Goal: Transaction & Acquisition: Purchase product/service

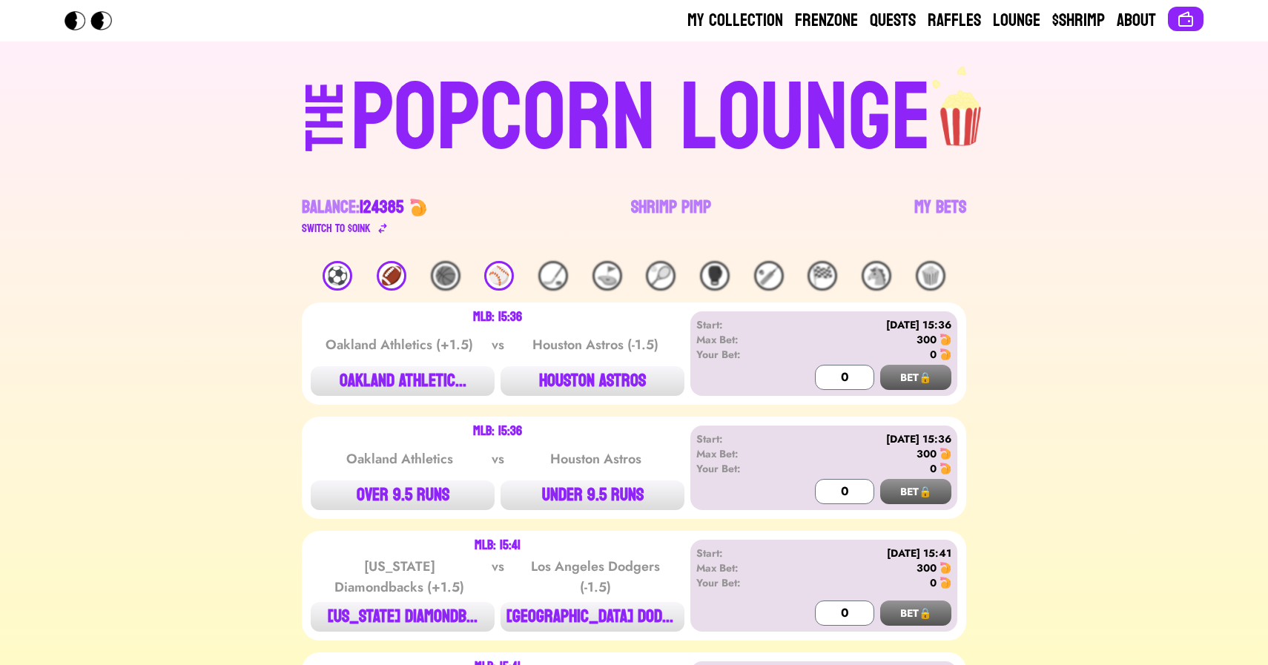
click at [655, 206] on link "Shrimp Pimp" at bounding box center [671, 217] width 80 height 42
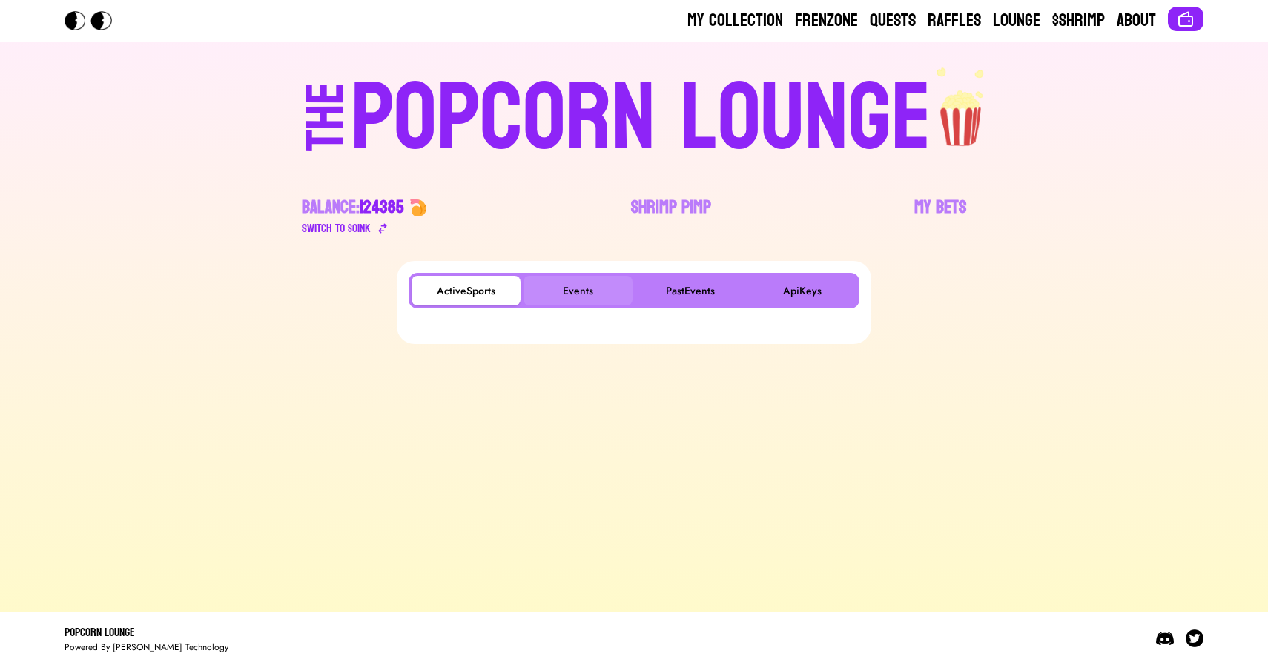
click at [584, 286] on button "Events" at bounding box center [578, 291] width 109 height 30
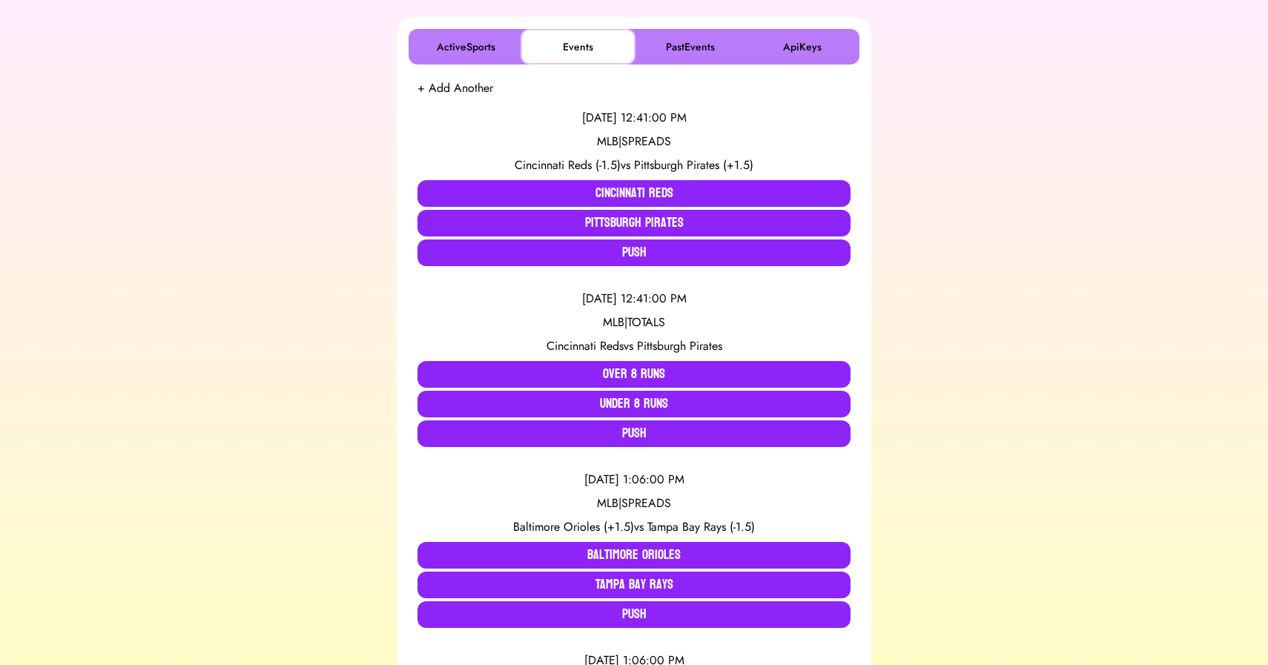
scroll to position [254, 0]
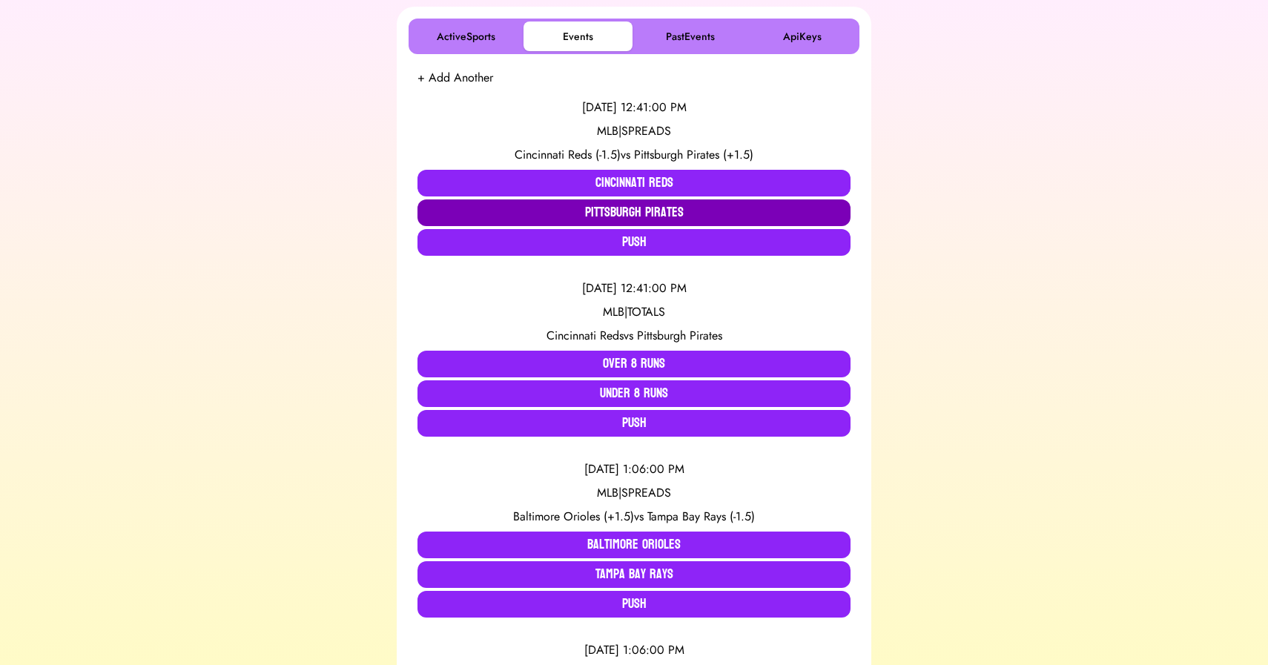
click at [515, 212] on button "Pittsburgh Pirates" at bounding box center [633, 212] width 433 height 27
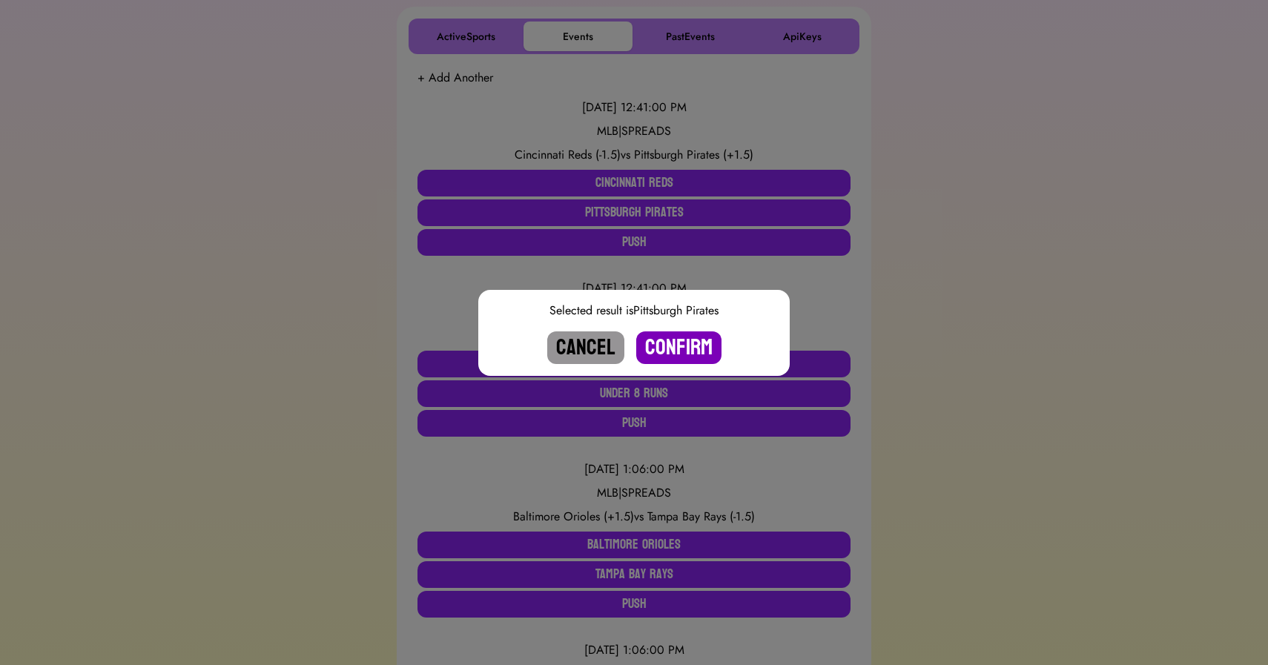
click at [679, 346] on button "Confirm" at bounding box center [678, 347] width 85 height 33
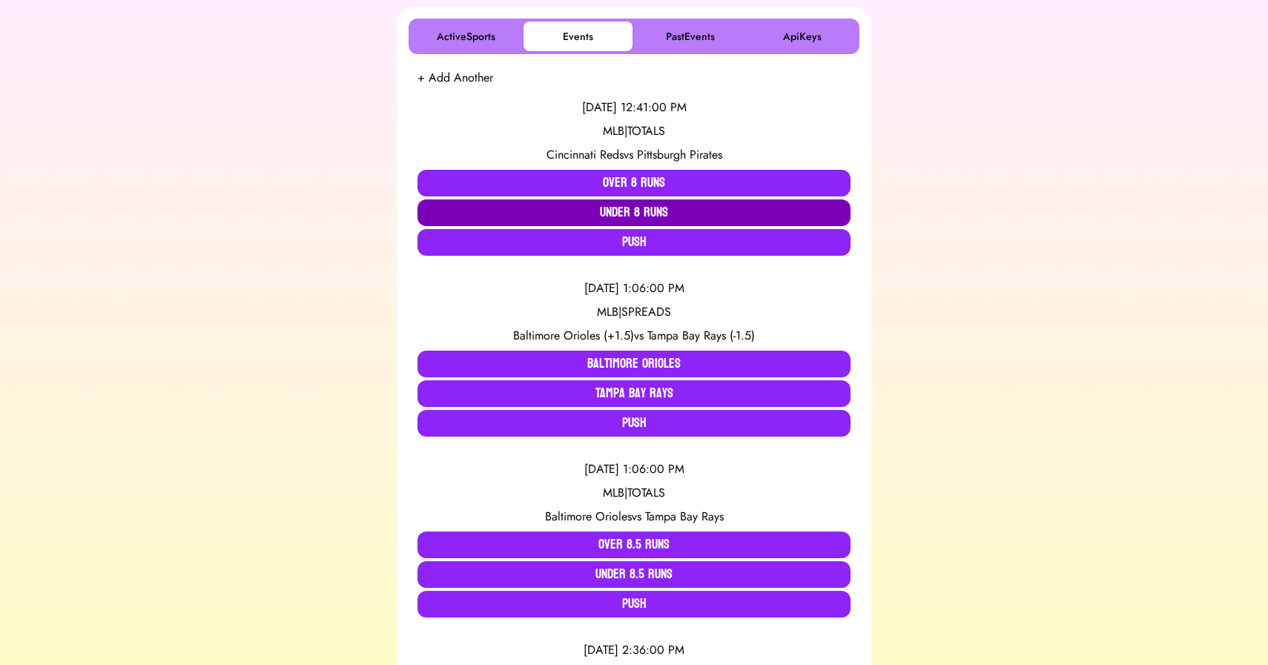
click at [636, 214] on button "Under 8 Runs" at bounding box center [633, 212] width 433 height 27
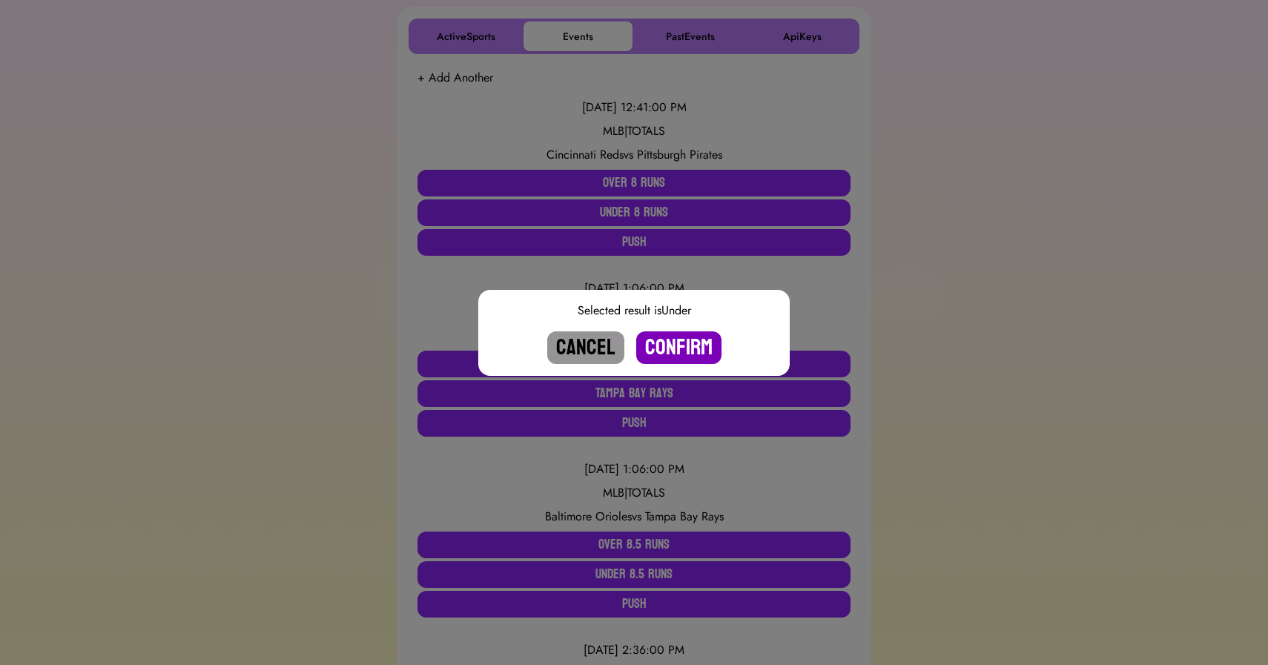
click at [678, 344] on button "Confirm" at bounding box center [678, 347] width 85 height 33
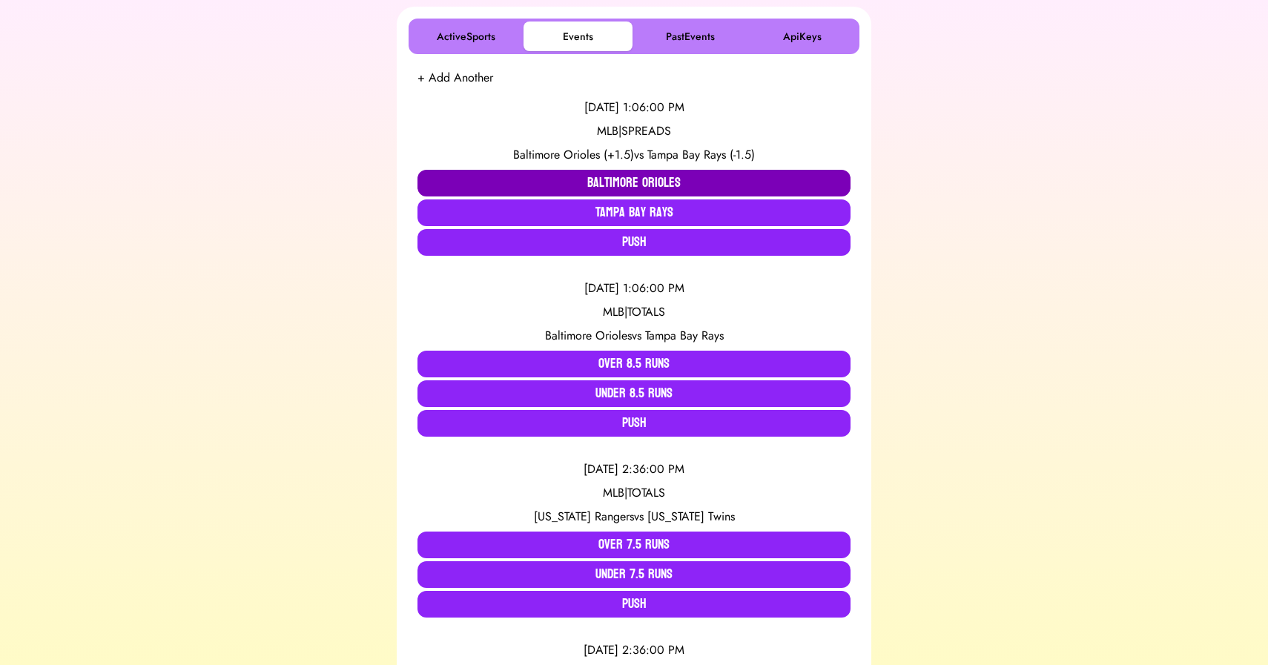
click at [484, 181] on button "Baltimore Orioles" at bounding box center [633, 183] width 433 height 27
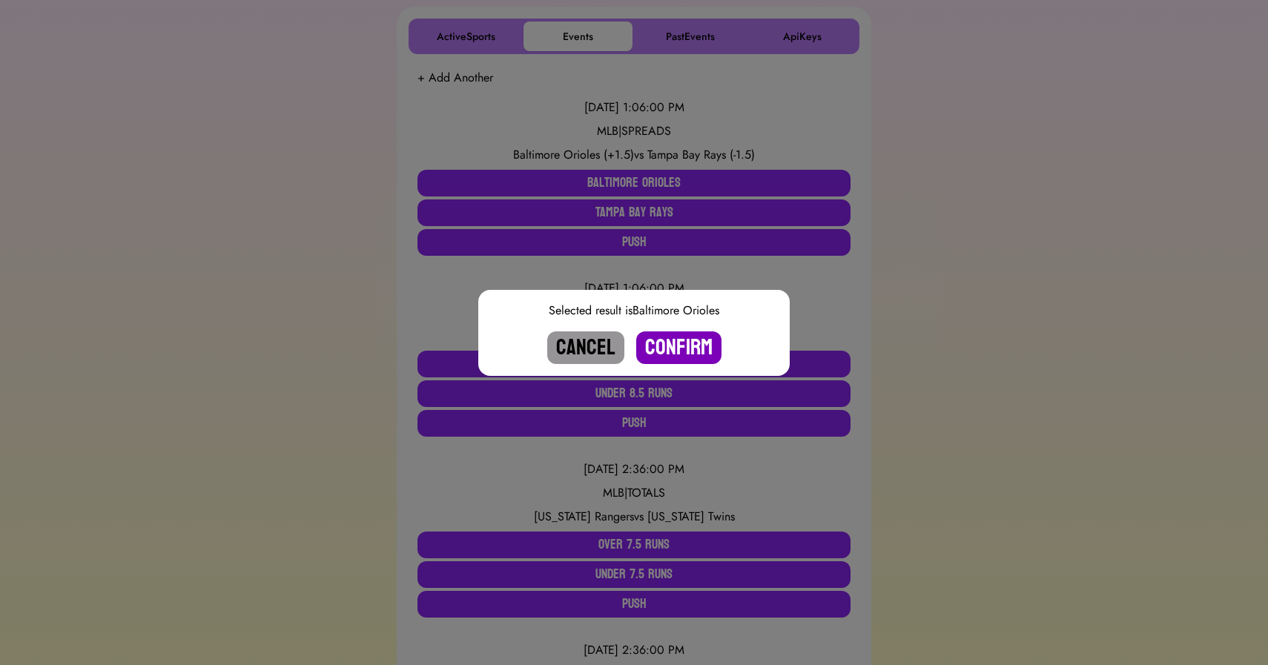
click at [676, 341] on button "Confirm" at bounding box center [678, 347] width 85 height 33
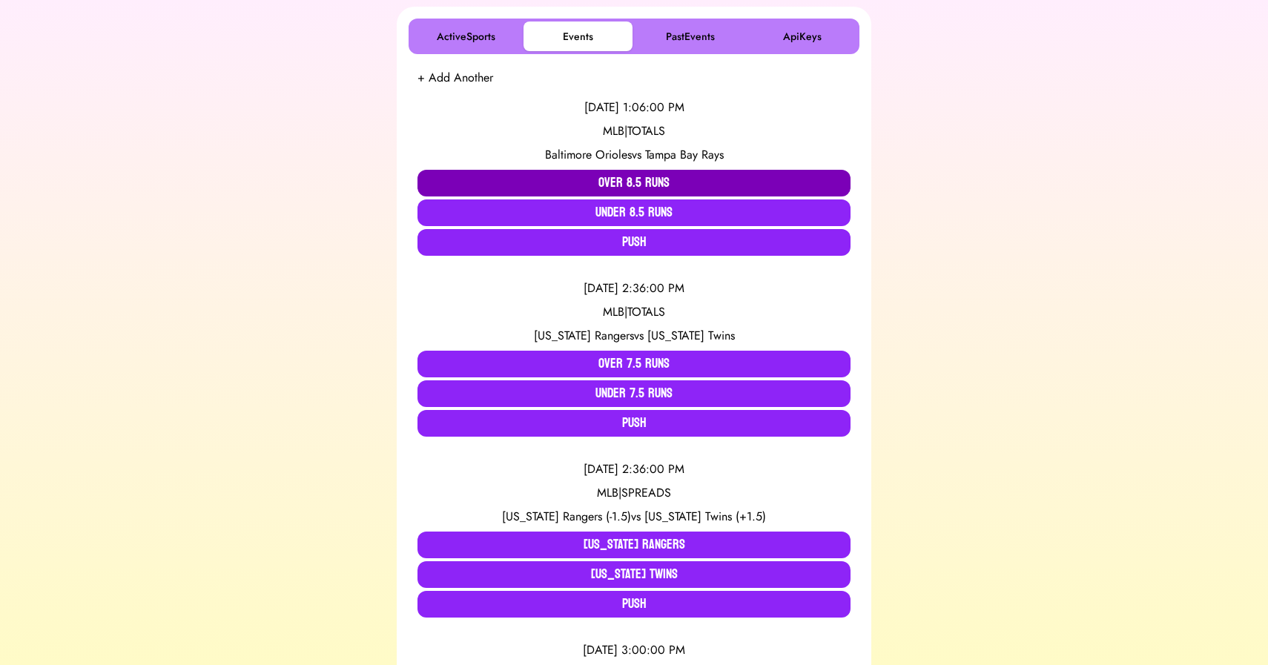
click at [628, 180] on button "Over 8.5 Runs" at bounding box center [633, 183] width 433 height 27
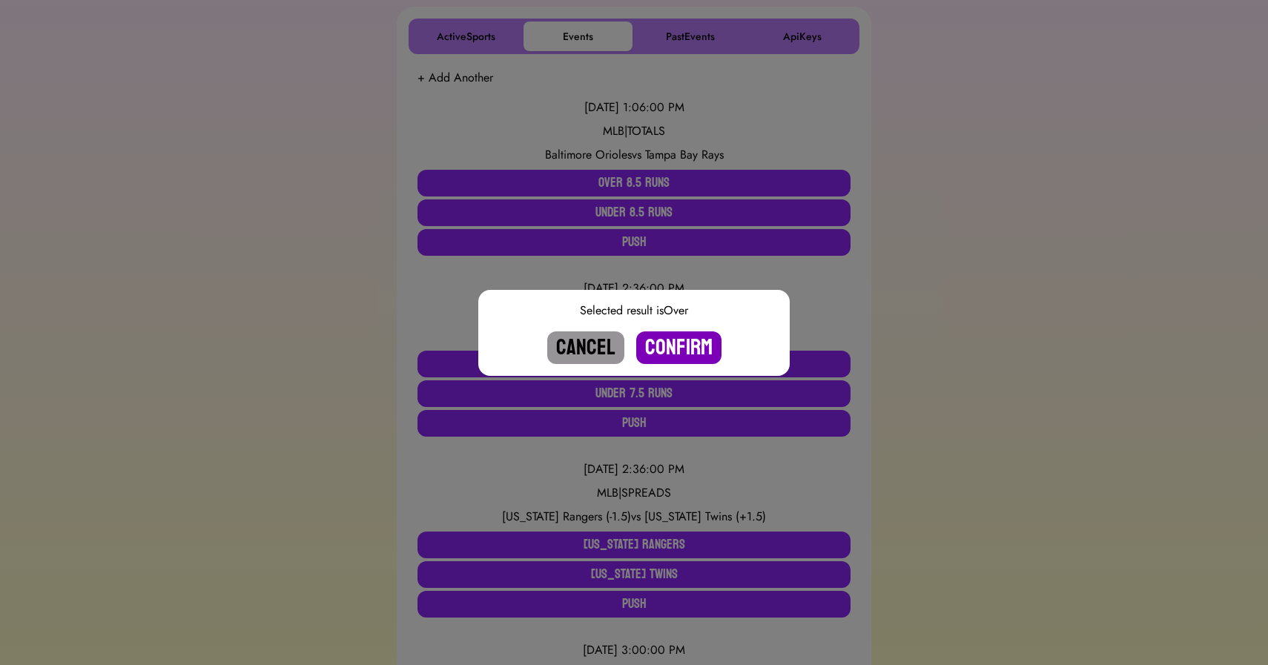
click at [676, 345] on button "Confirm" at bounding box center [678, 347] width 85 height 33
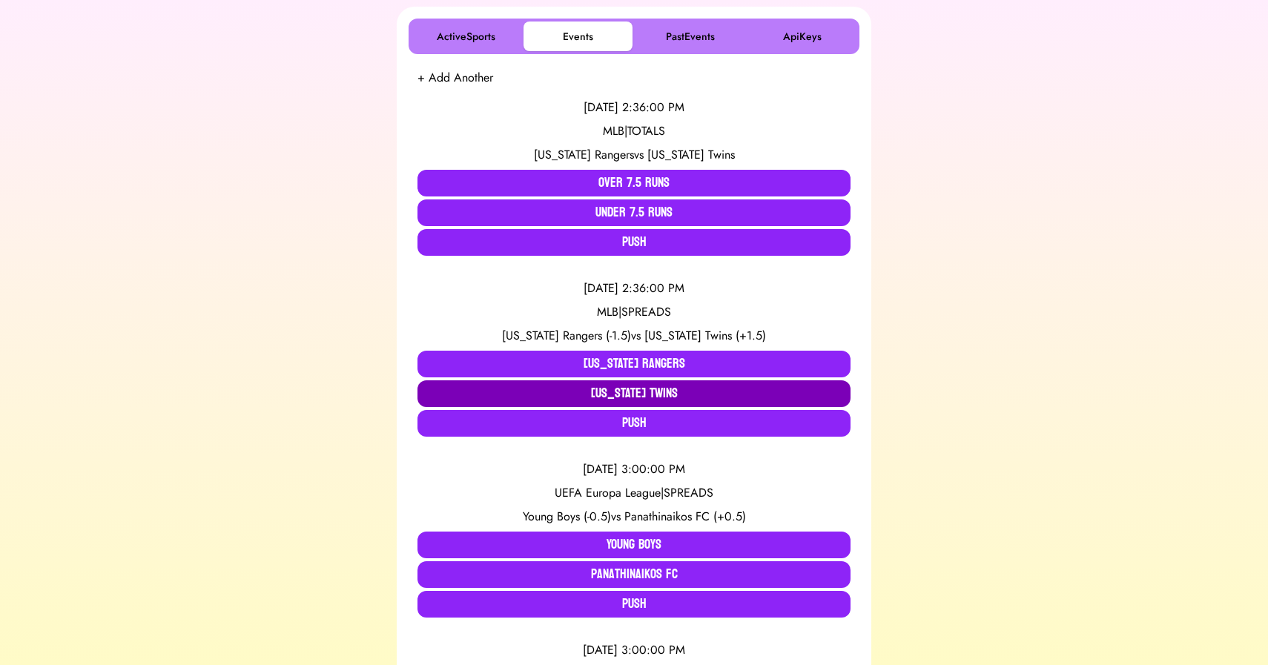
click at [635, 392] on button "Minnesota Twins" at bounding box center [633, 393] width 433 height 27
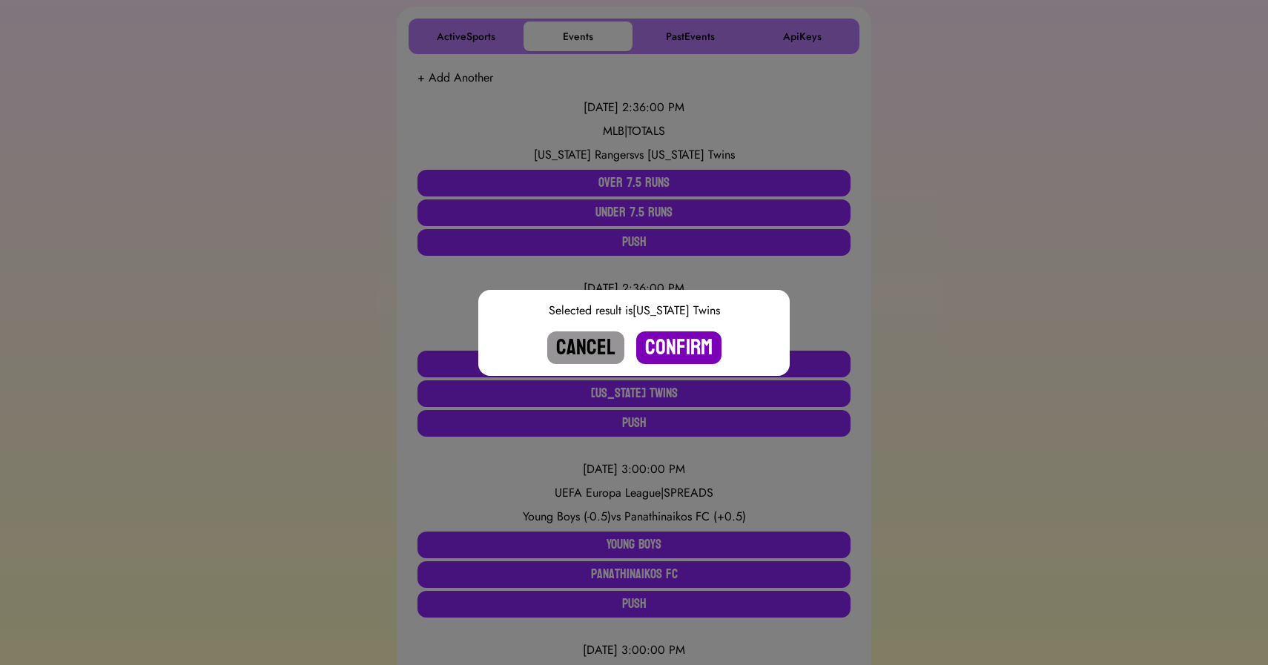
click at [668, 349] on button "Confirm" at bounding box center [678, 347] width 85 height 33
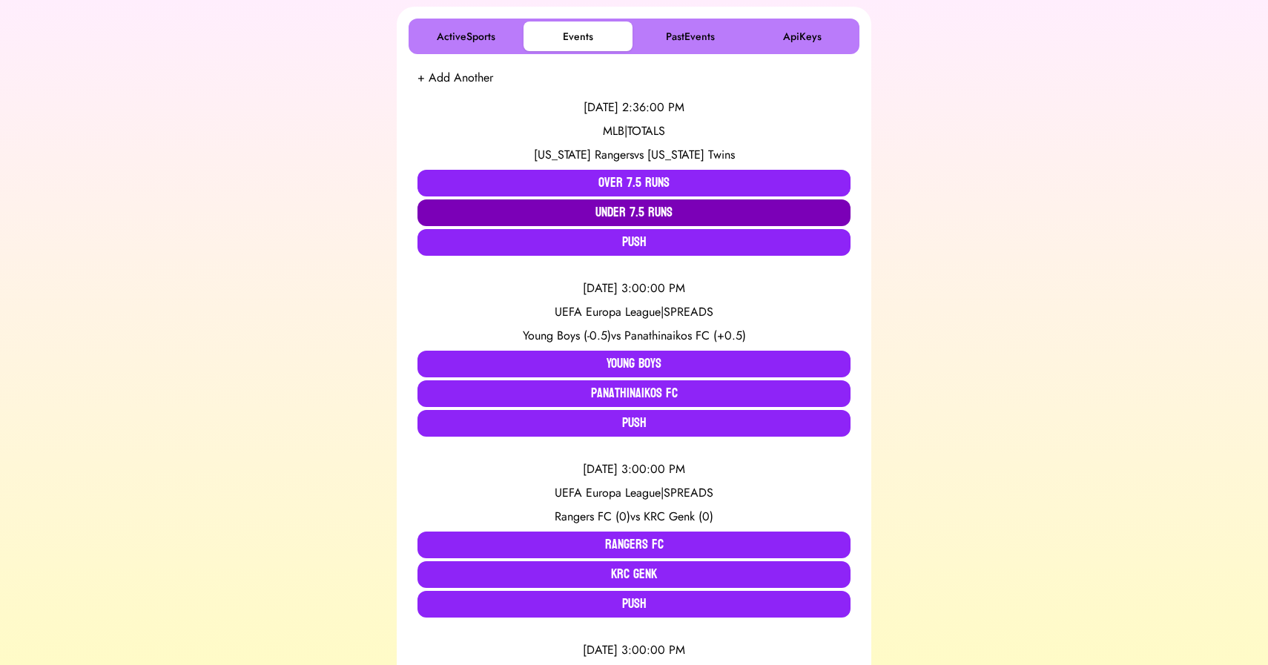
click at [625, 211] on button "Under 7.5 Runs" at bounding box center [633, 212] width 433 height 27
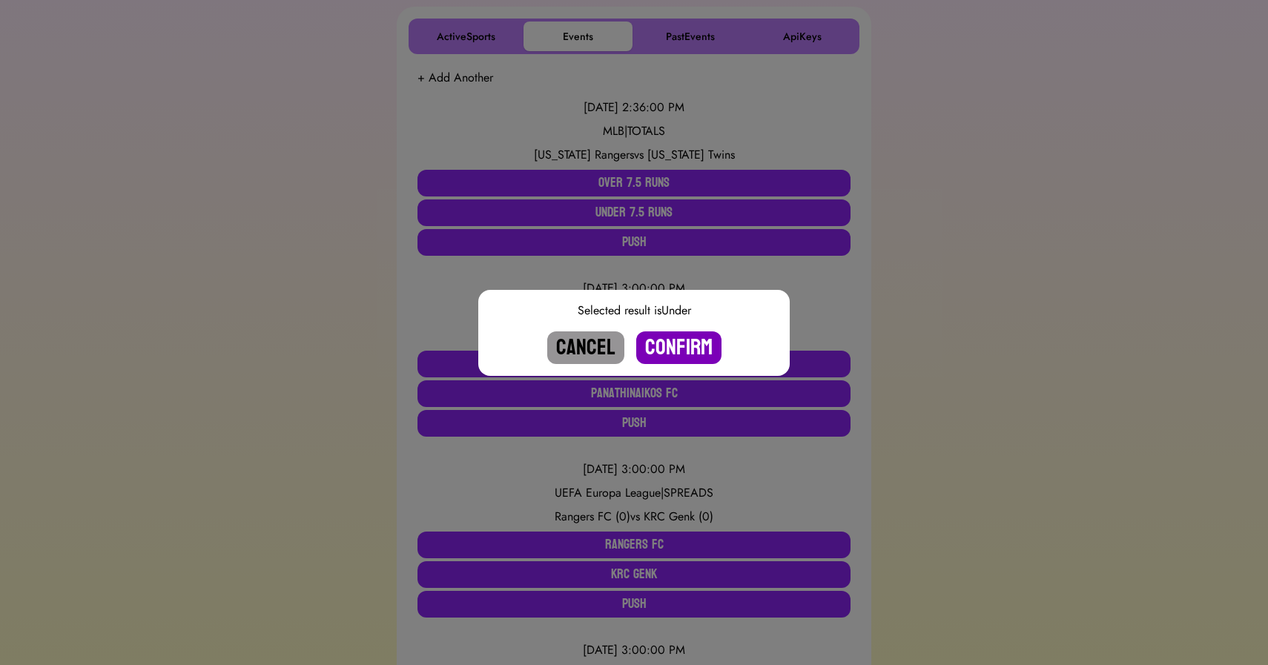
click at [678, 353] on button "Confirm" at bounding box center [678, 347] width 85 height 33
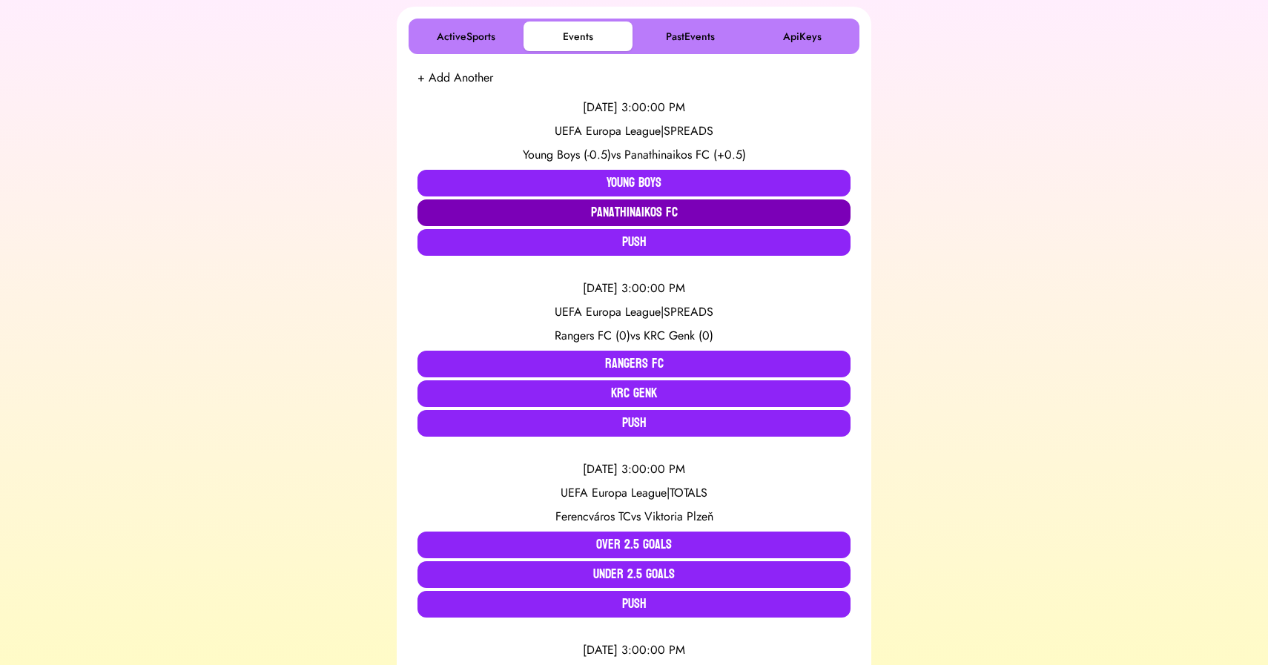
click at [624, 215] on button "Panathinaikos FC" at bounding box center [633, 212] width 433 height 27
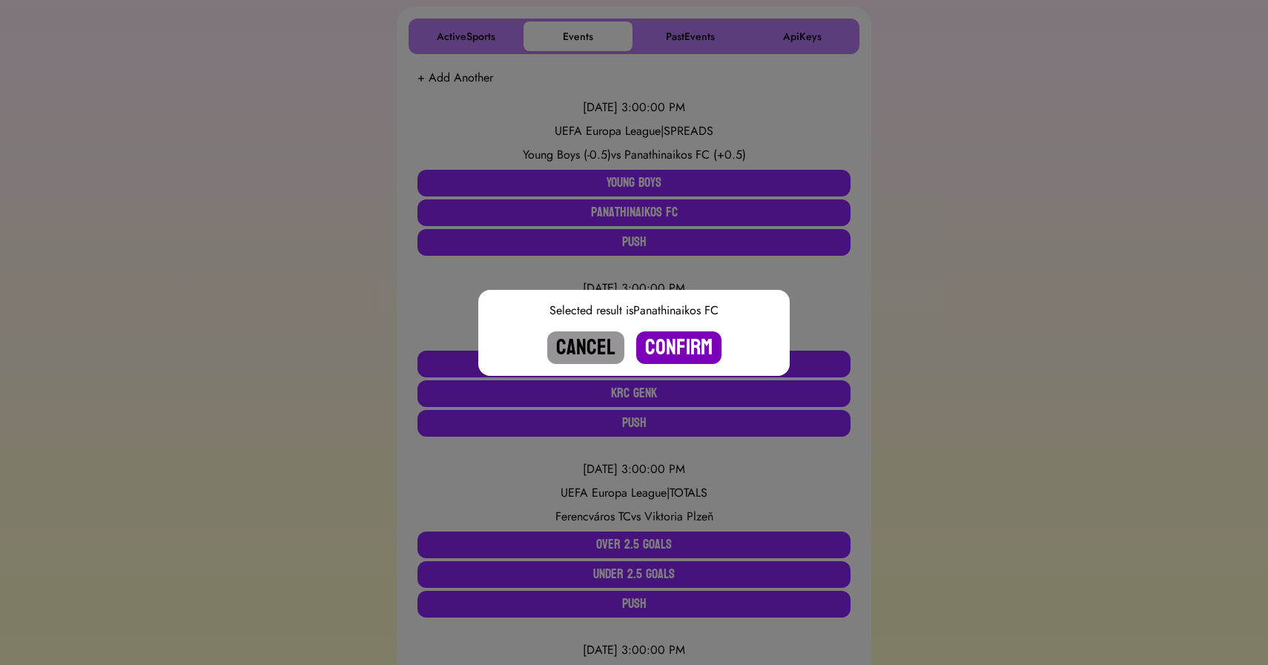
click at [684, 349] on button "Confirm" at bounding box center [678, 347] width 85 height 33
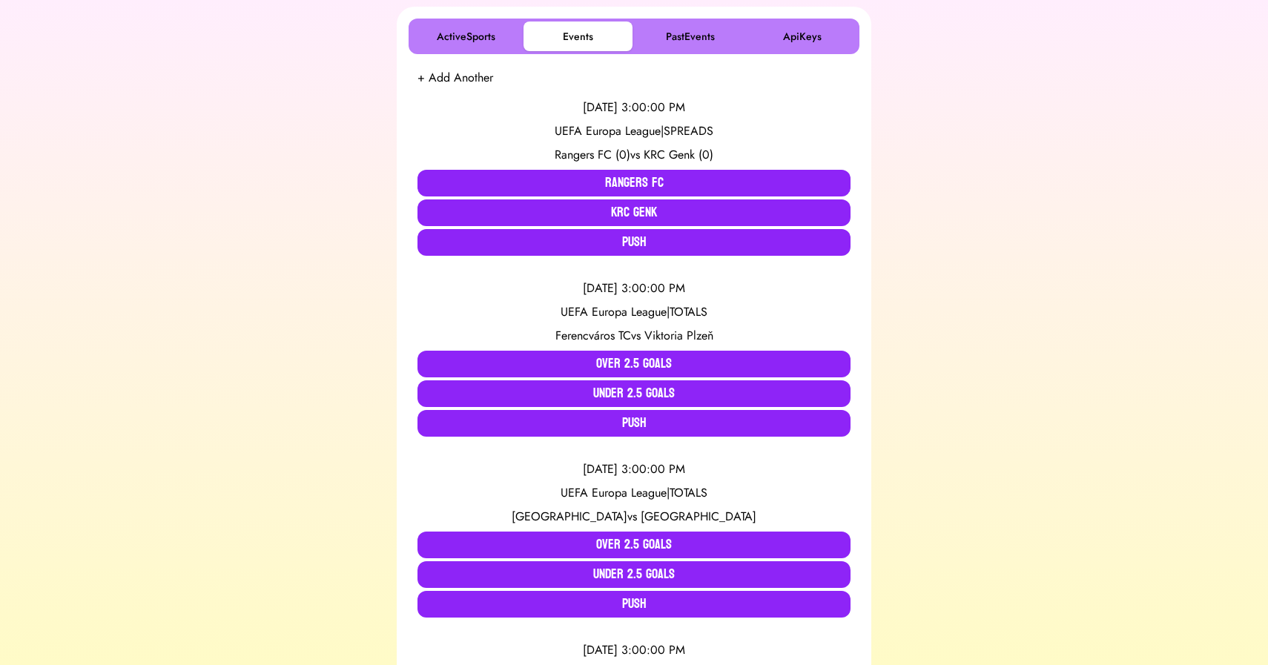
scroll to position [2067, 0]
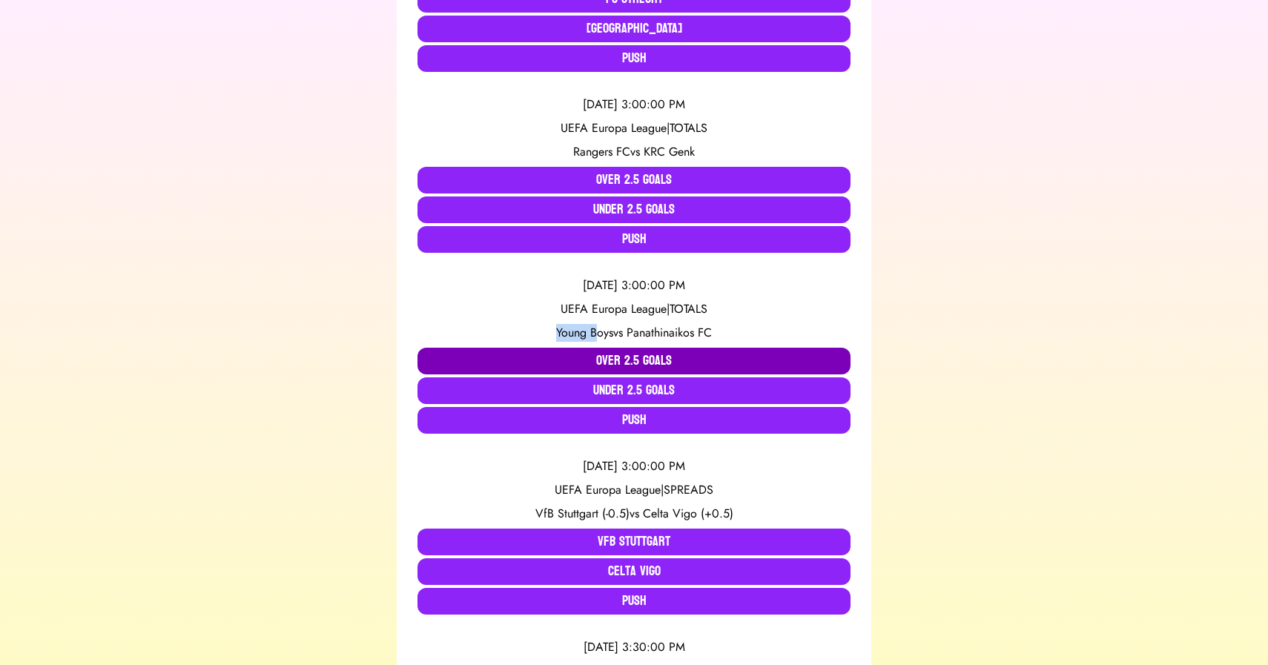
click at [621, 360] on button "Over 2.5 Goals" at bounding box center [633, 361] width 433 height 27
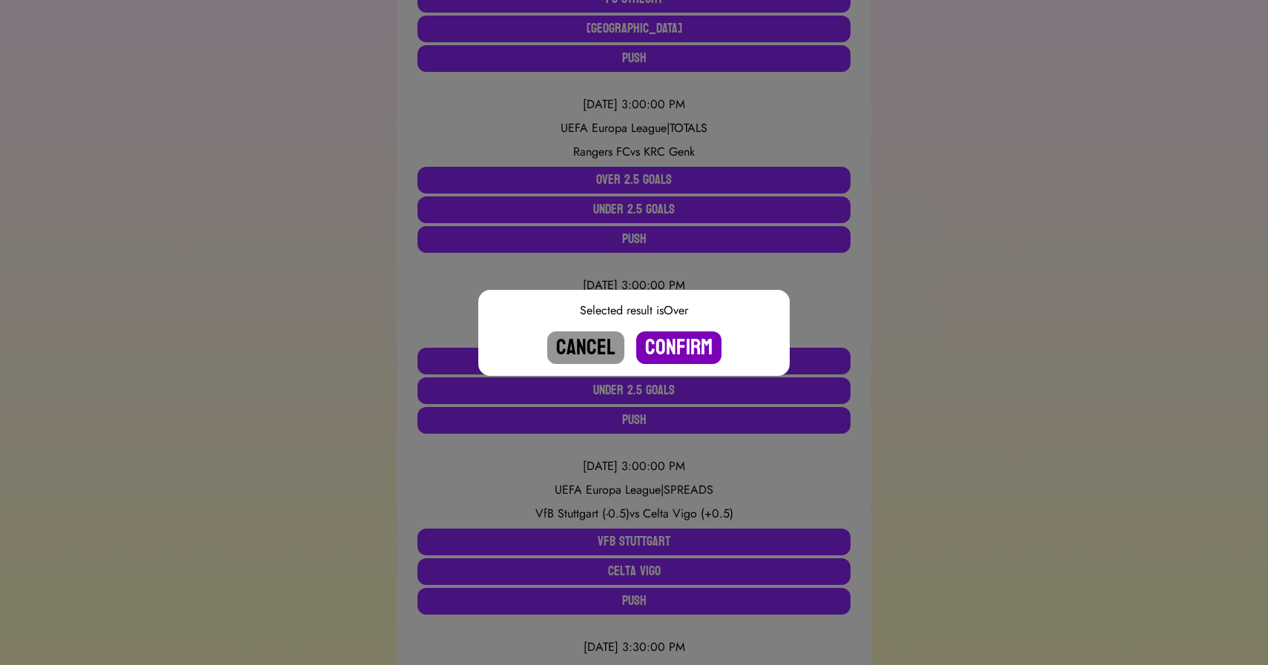
click at [681, 355] on button "Confirm" at bounding box center [678, 347] width 85 height 33
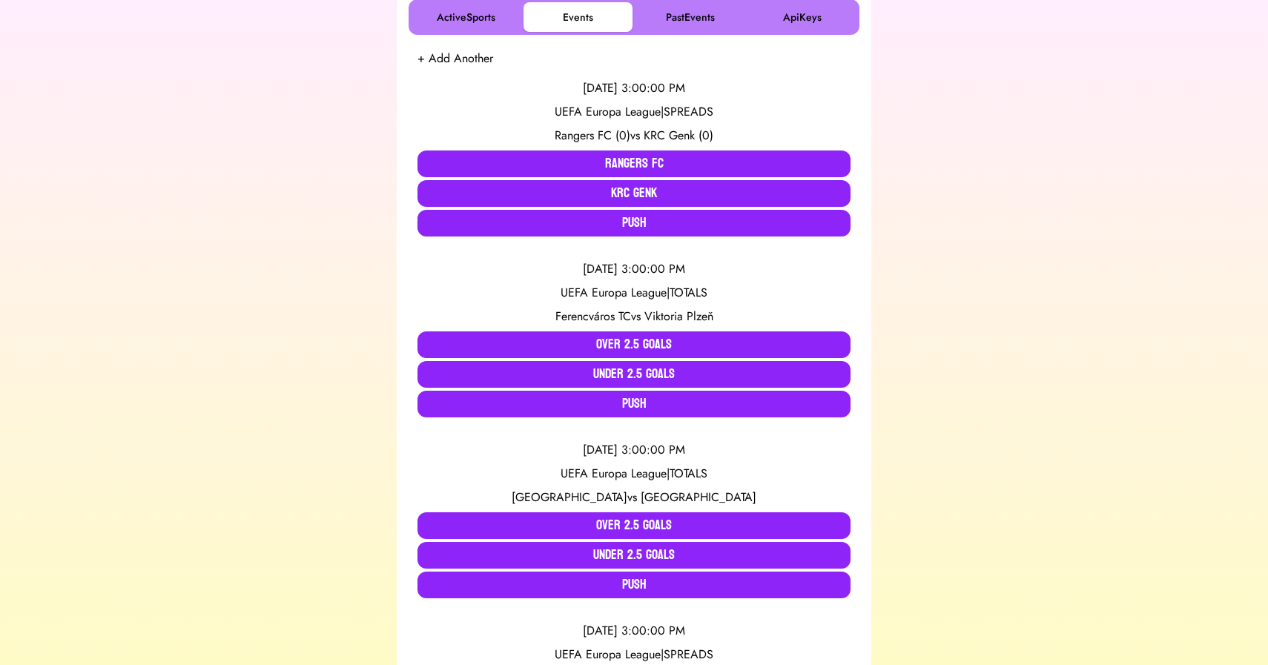
scroll to position [295, 0]
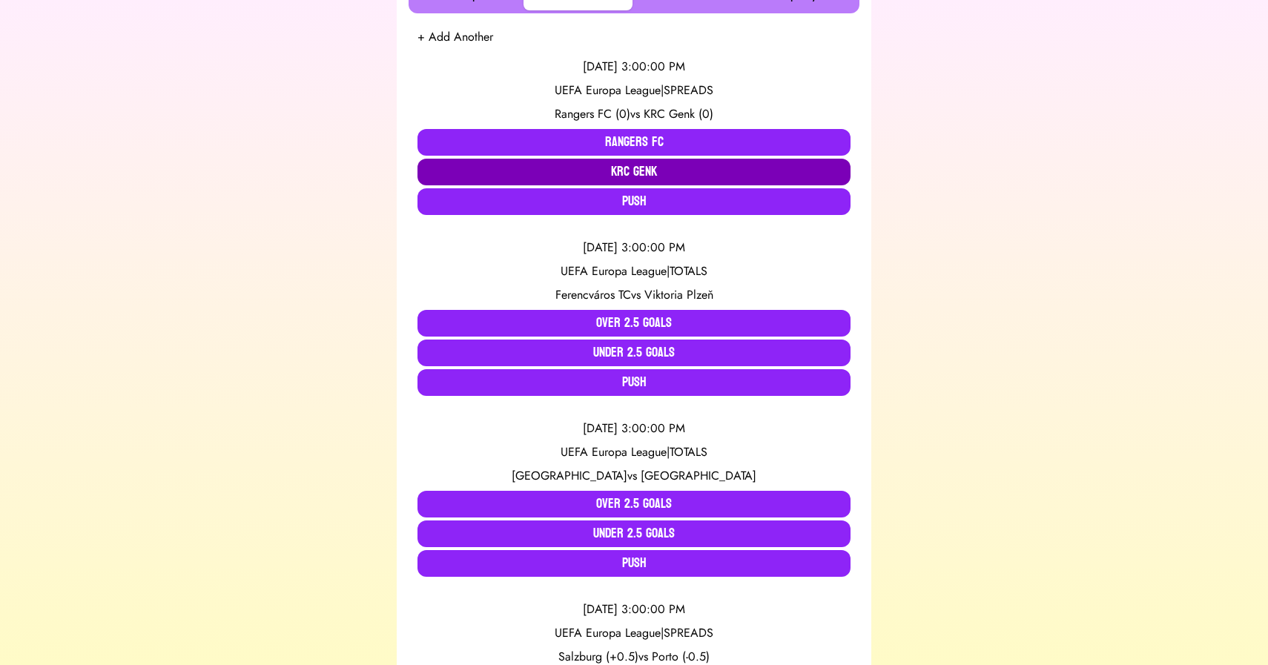
click at [635, 168] on button "KRC Genk" at bounding box center [633, 172] width 433 height 27
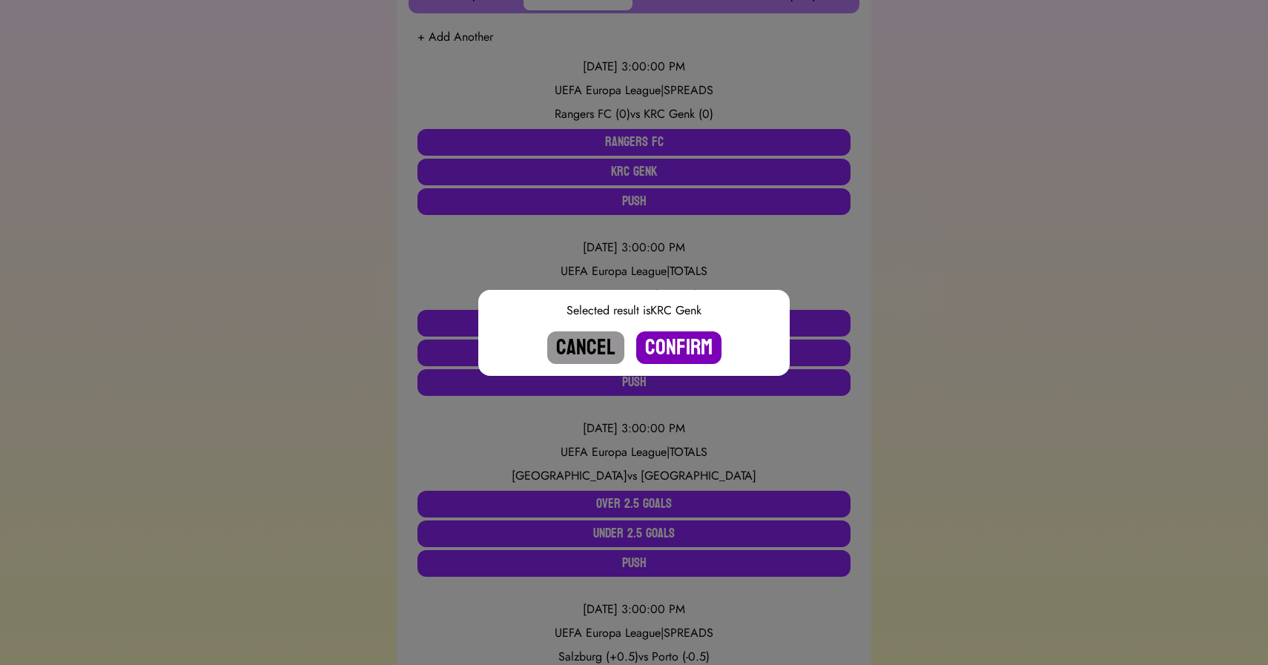
click at [682, 348] on button "Confirm" at bounding box center [678, 347] width 85 height 33
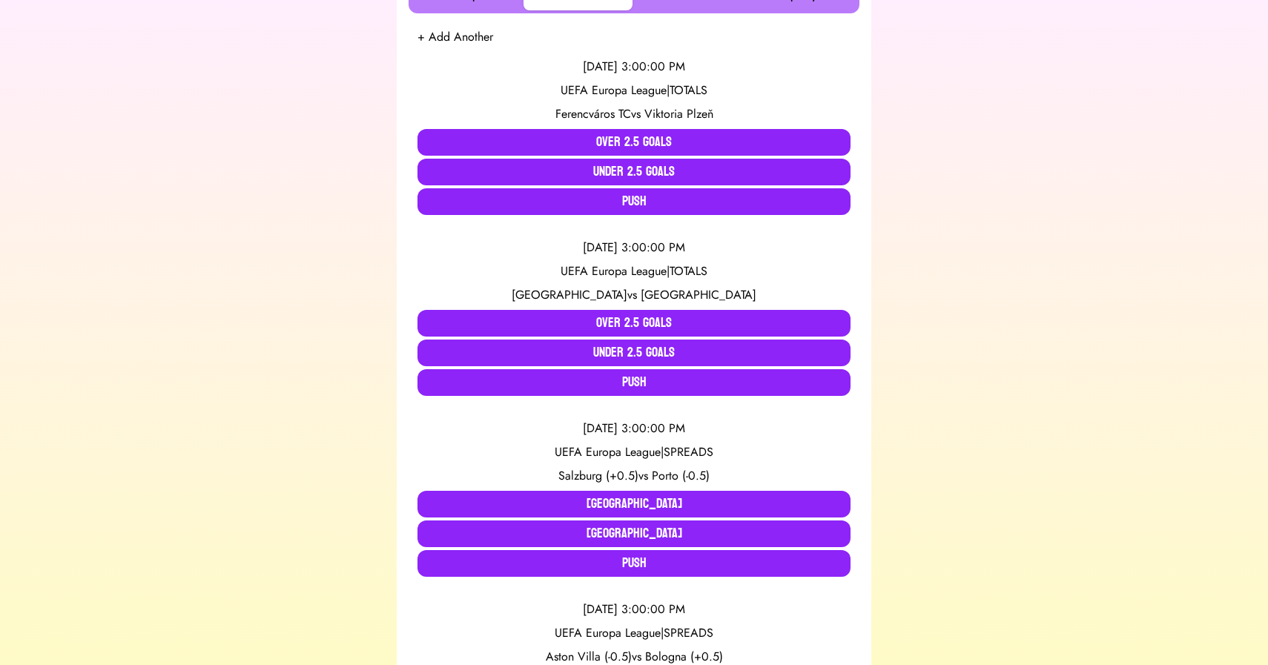
scroll to position [1705, 0]
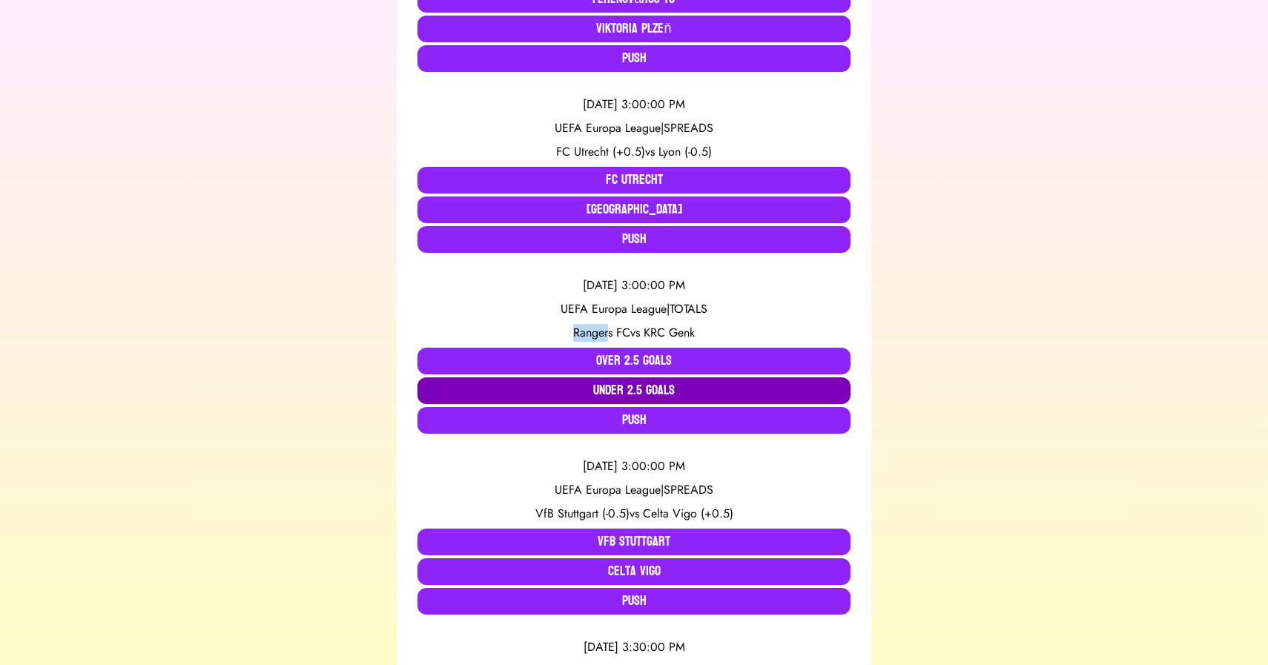
click at [605, 386] on button "Under 2.5 Goals" at bounding box center [633, 390] width 433 height 27
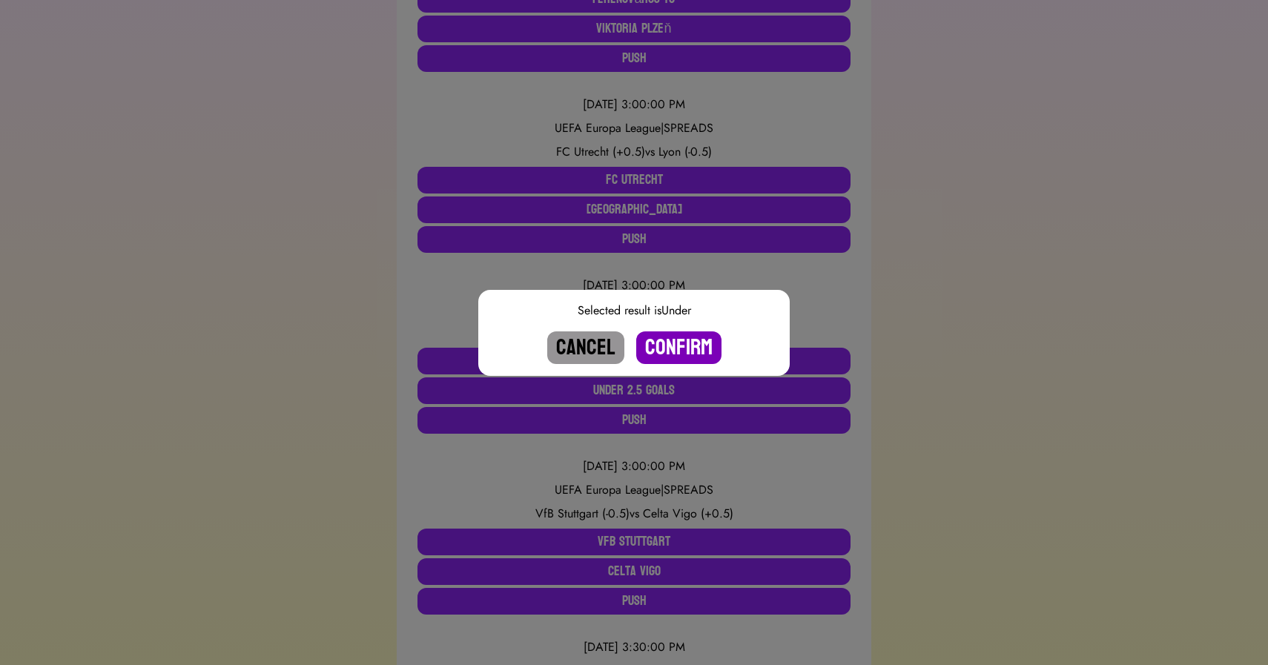
click at [680, 350] on button "Confirm" at bounding box center [678, 347] width 85 height 33
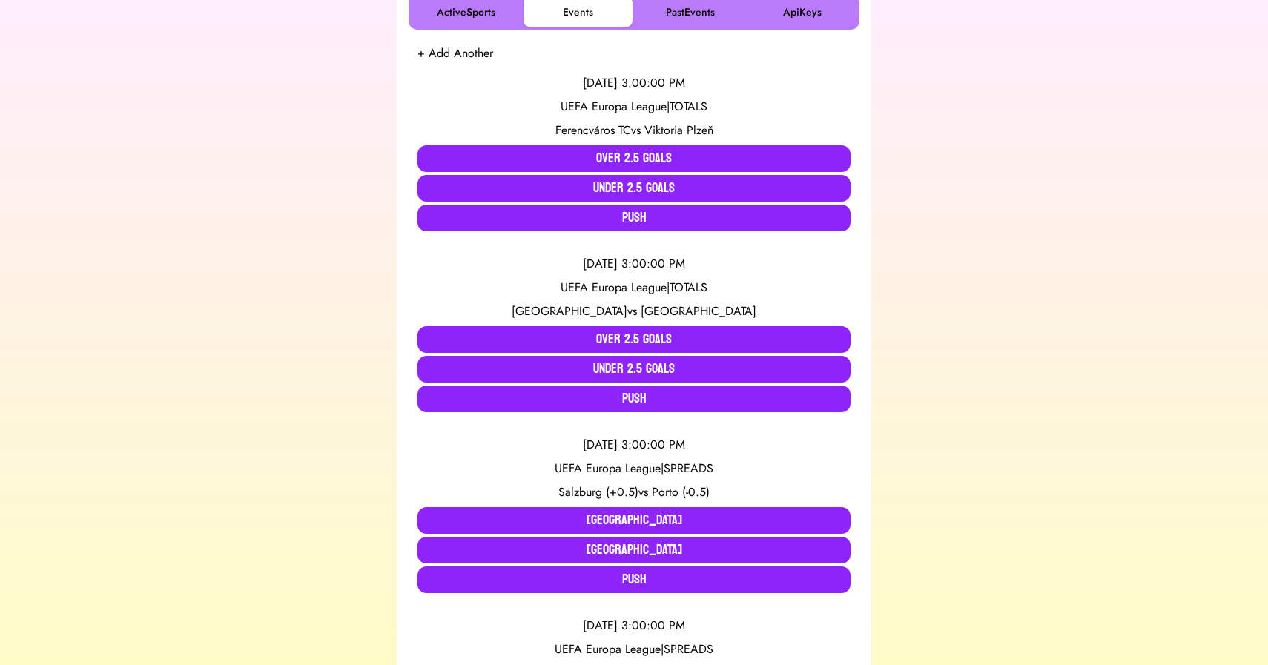
scroll to position [278, 0]
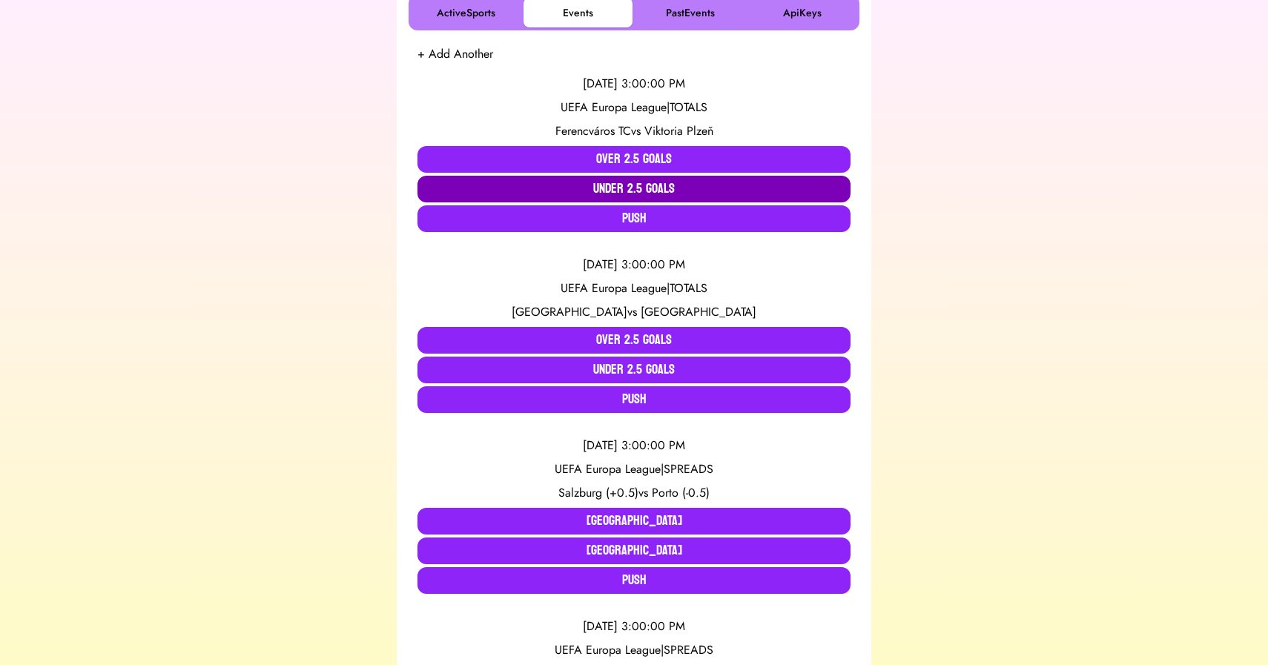
click at [663, 188] on button "Under 2.5 Goals" at bounding box center [633, 189] width 433 height 27
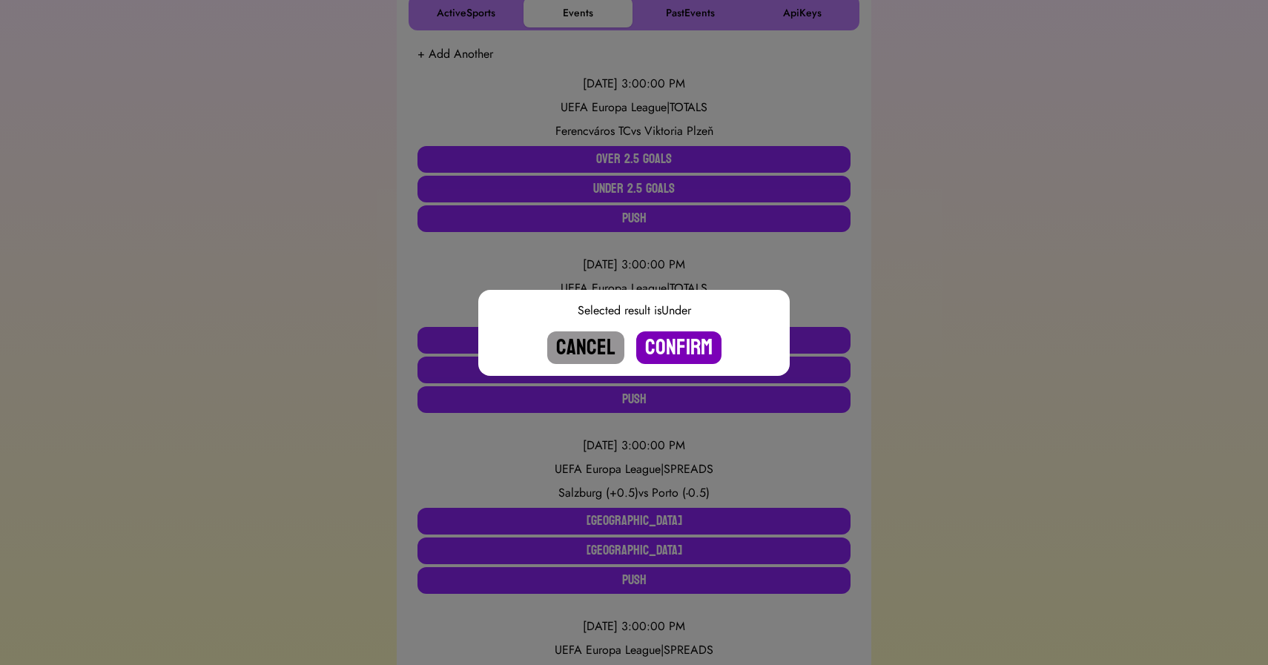
click at [693, 348] on button "Confirm" at bounding box center [678, 347] width 85 height 33
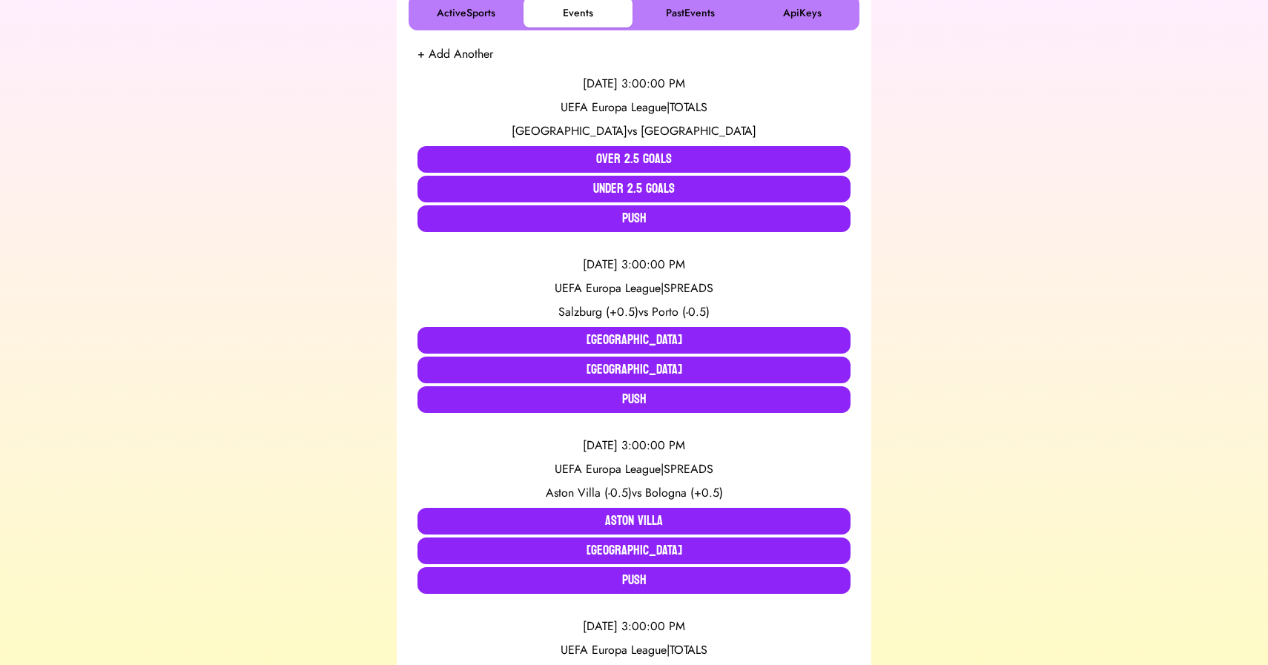
scroll to position [1162, 0]
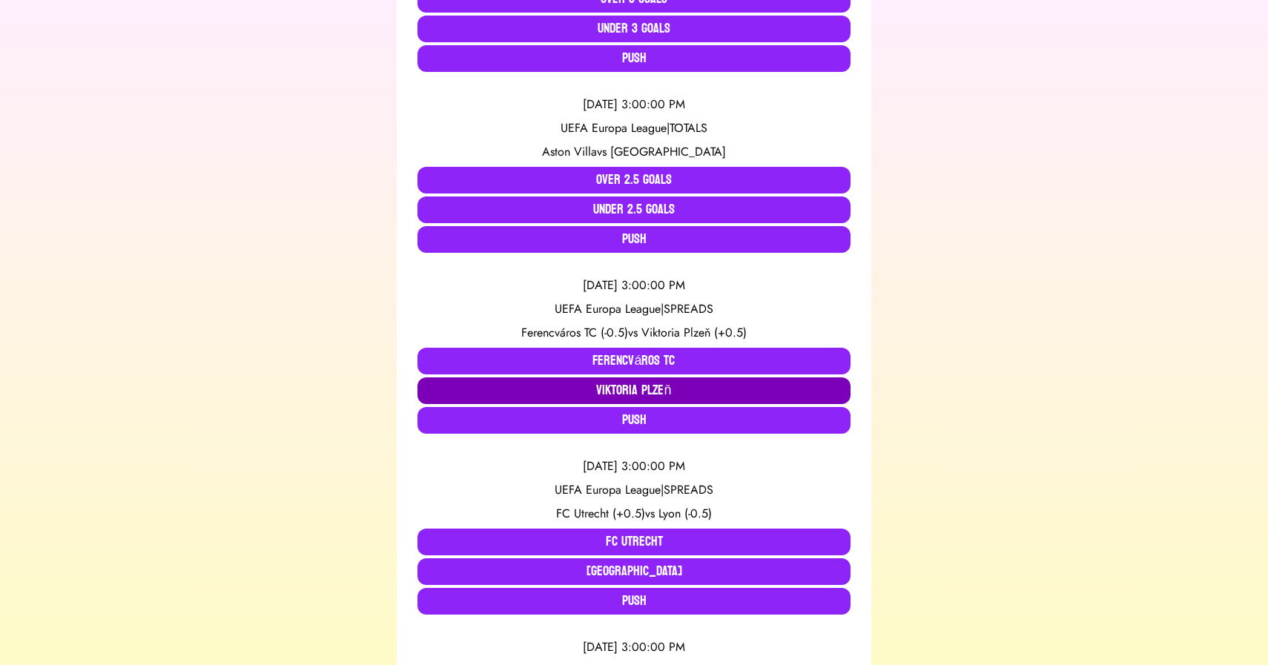
click at [634, 388] on button "Viktoria Plzeň" at bounding box center [633, 390] width 433 height 27
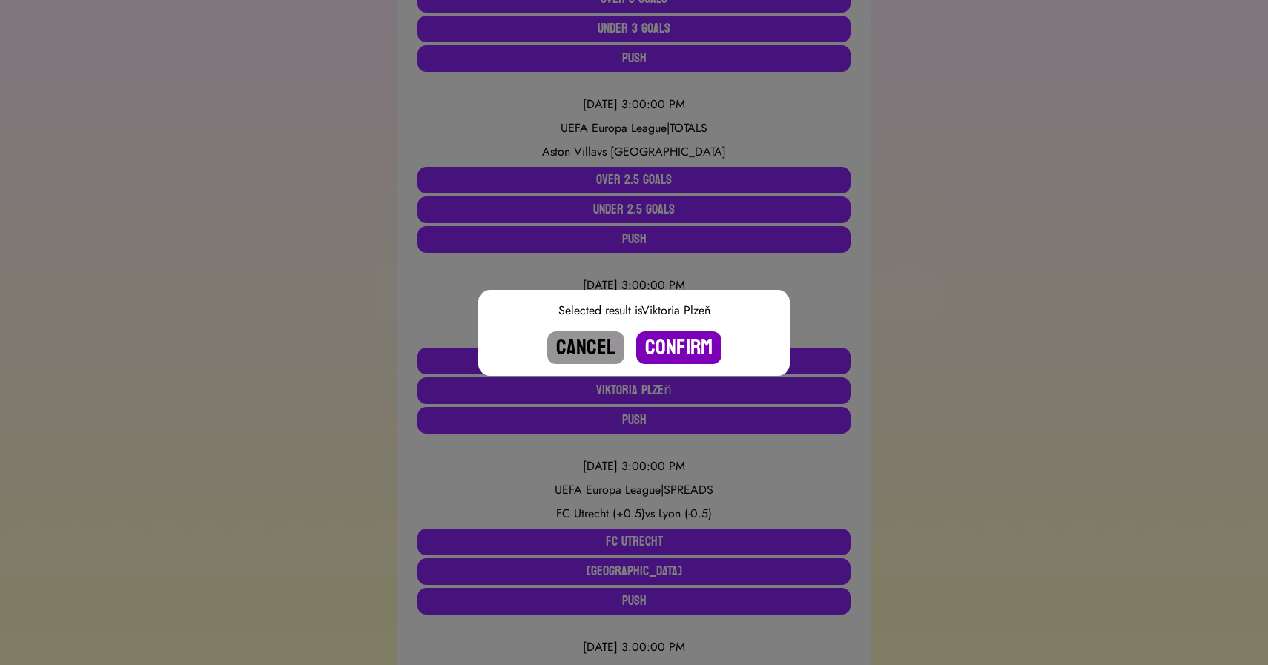
click at [702, 338] on button "Confirm" at bounding box center [678, 347] width 85 height 33
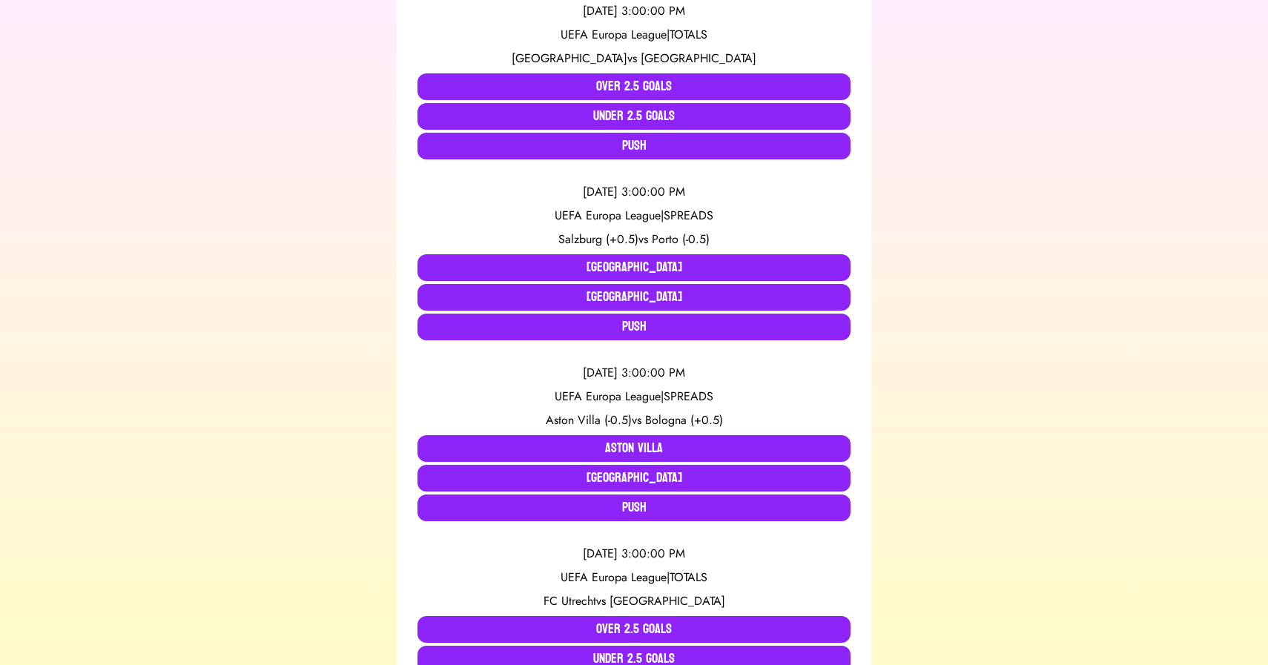
scroll to position [349, 0]
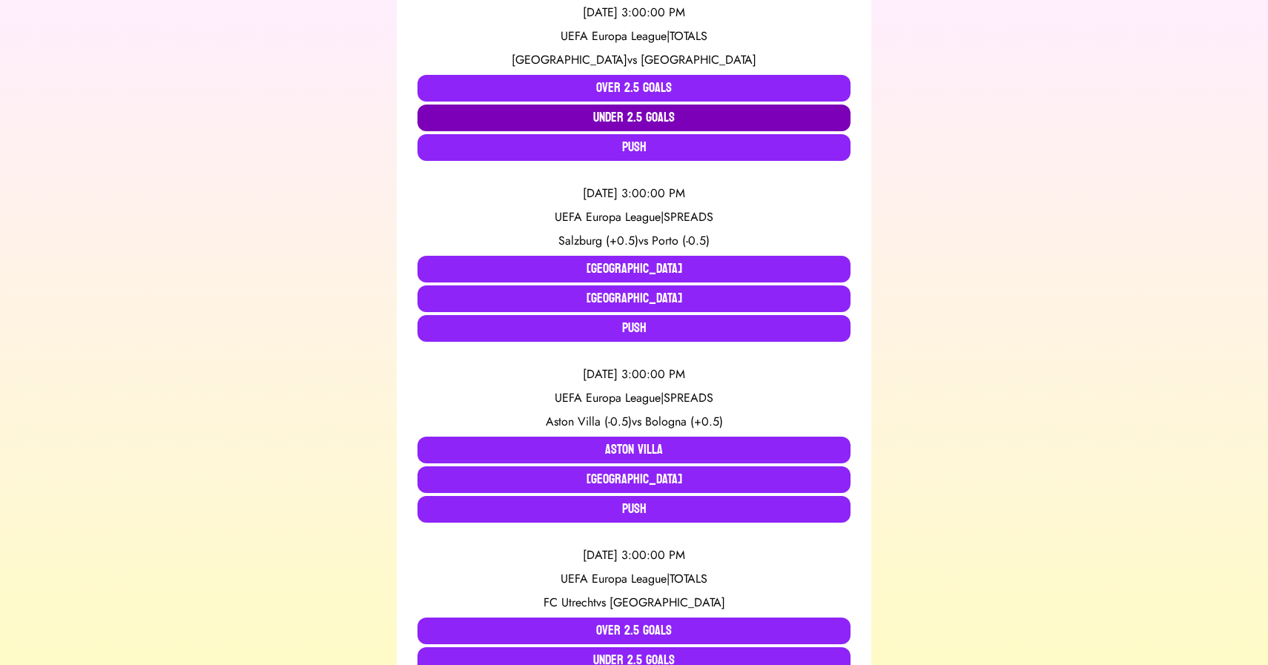
click at [622, 116] on button "Under 2.5 Goals" at bounding box center [633, 118] width 433 height 27
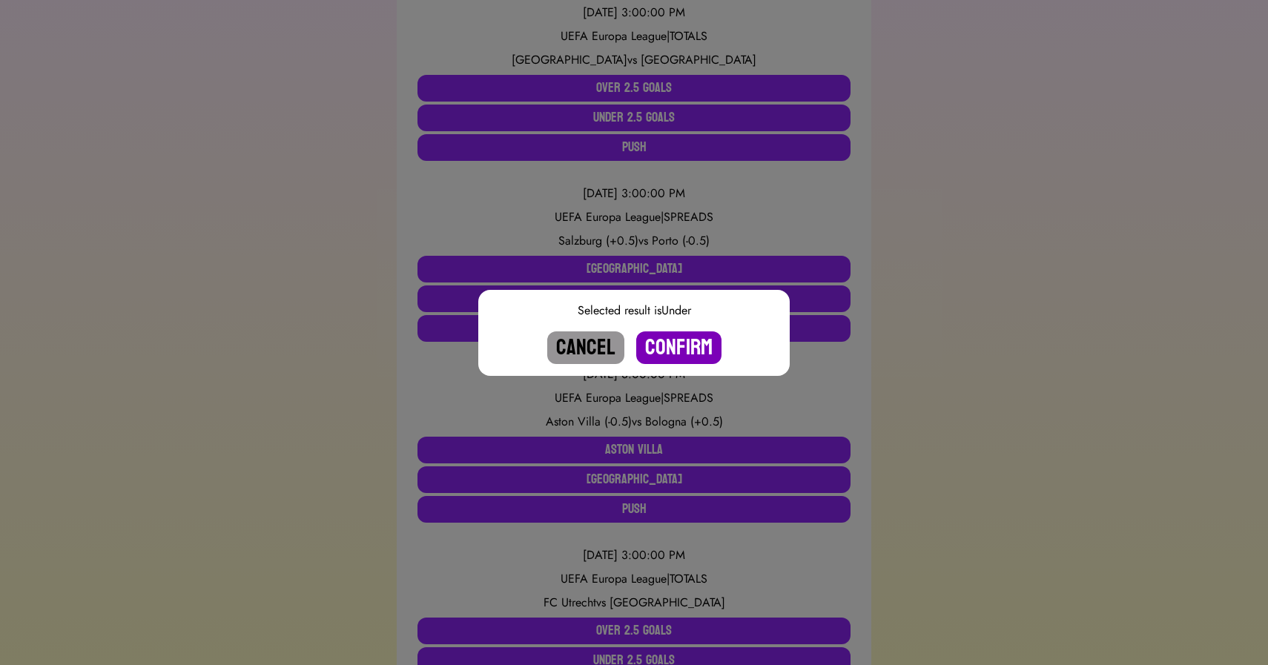
click at [676, 347] on button "Confirm" at bounding box center [678, 347] width 85 height 33
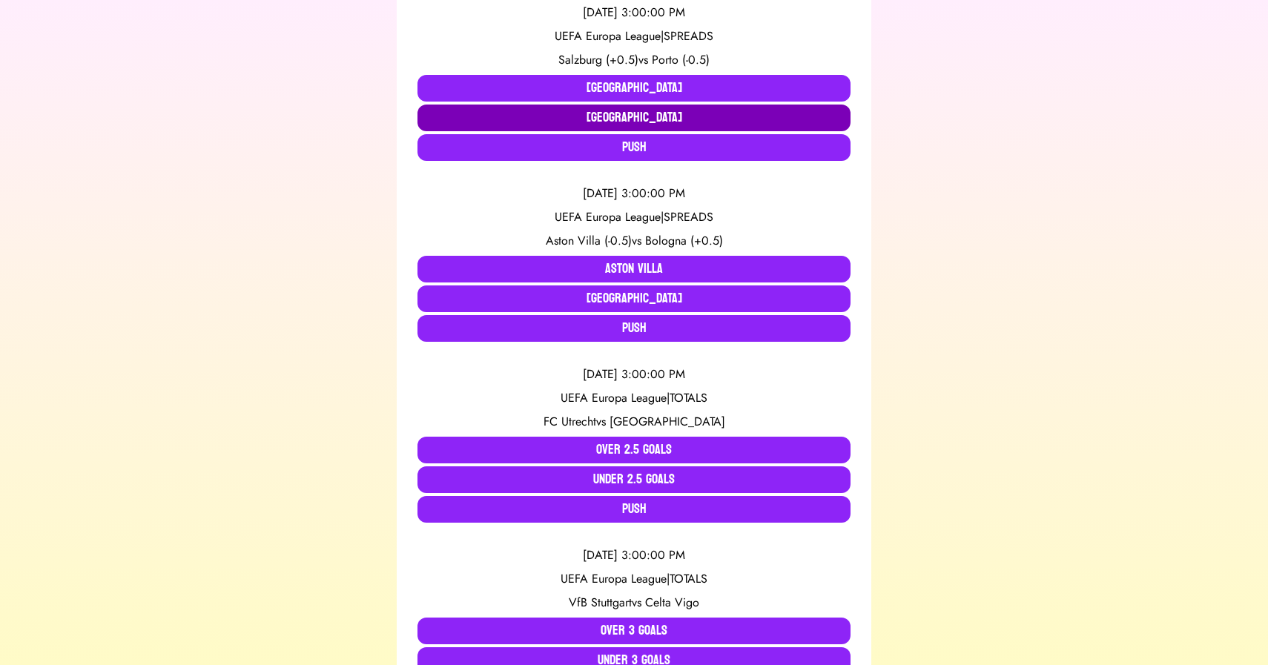
click at [641, 110] on button "Porto" at bounding box center [633, 118] width 433 height 27
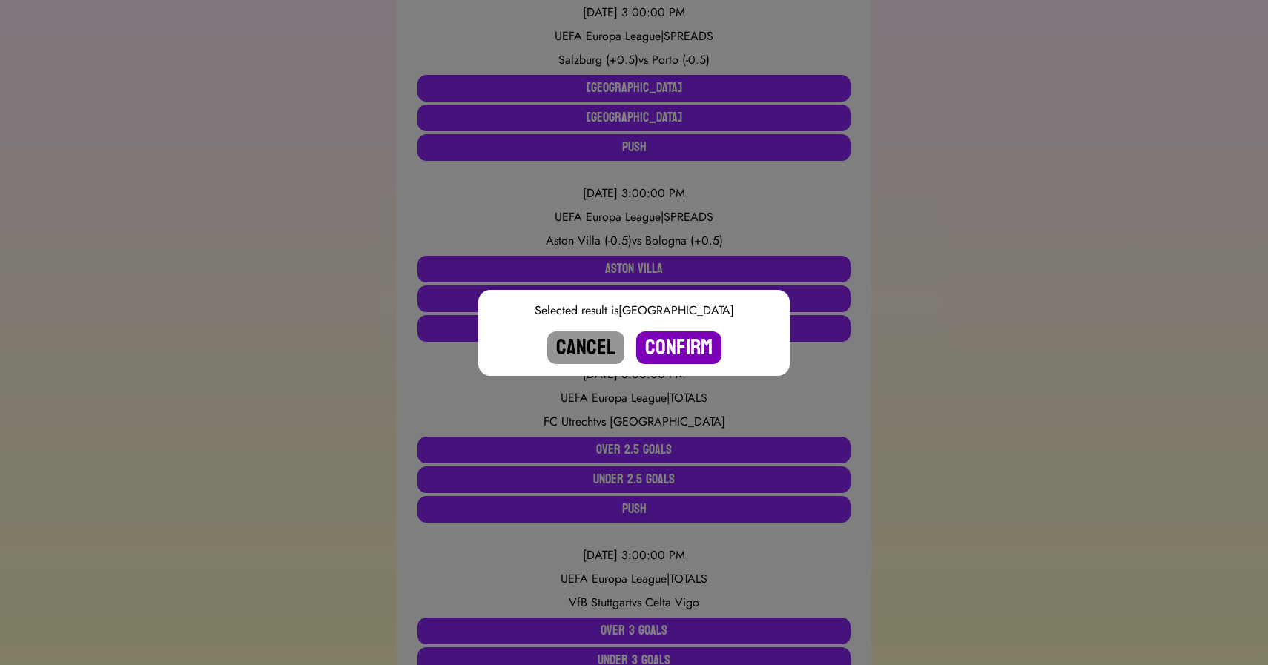
click at [679, 348] on button "Confirm" at bounding box center [678, 347] width 85 height 33
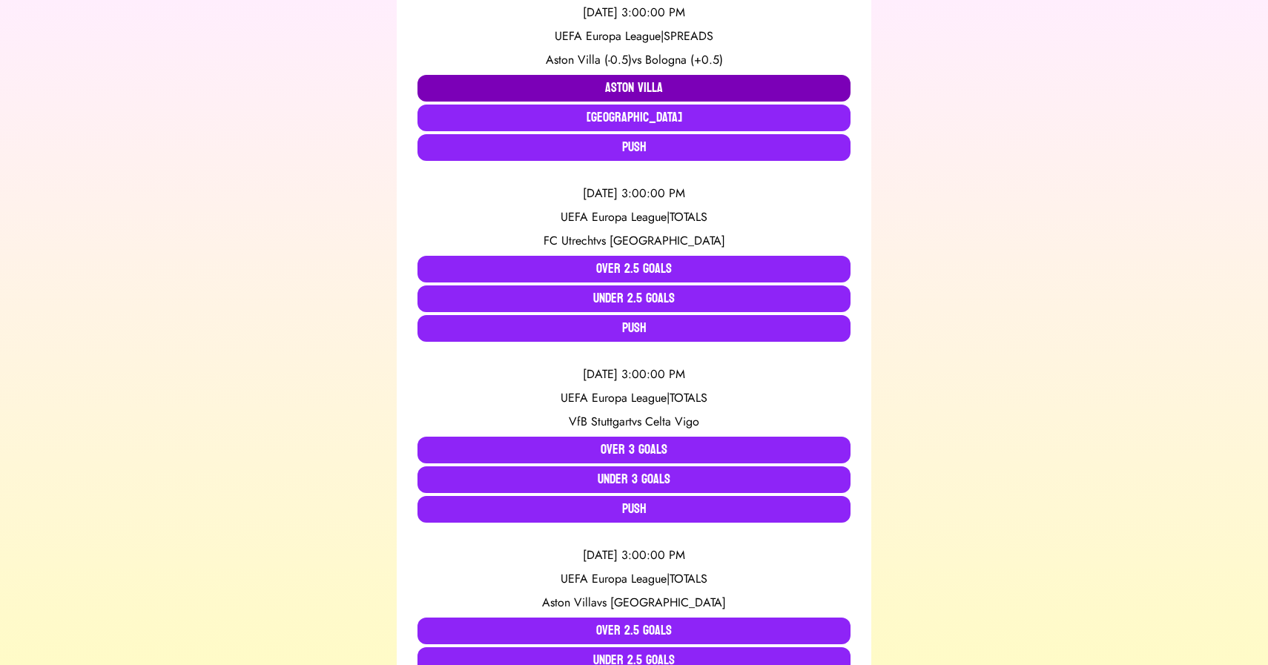
click at [572, 84] on button "Aston Villa" at bounding box center [633, 88] width 433 height 27
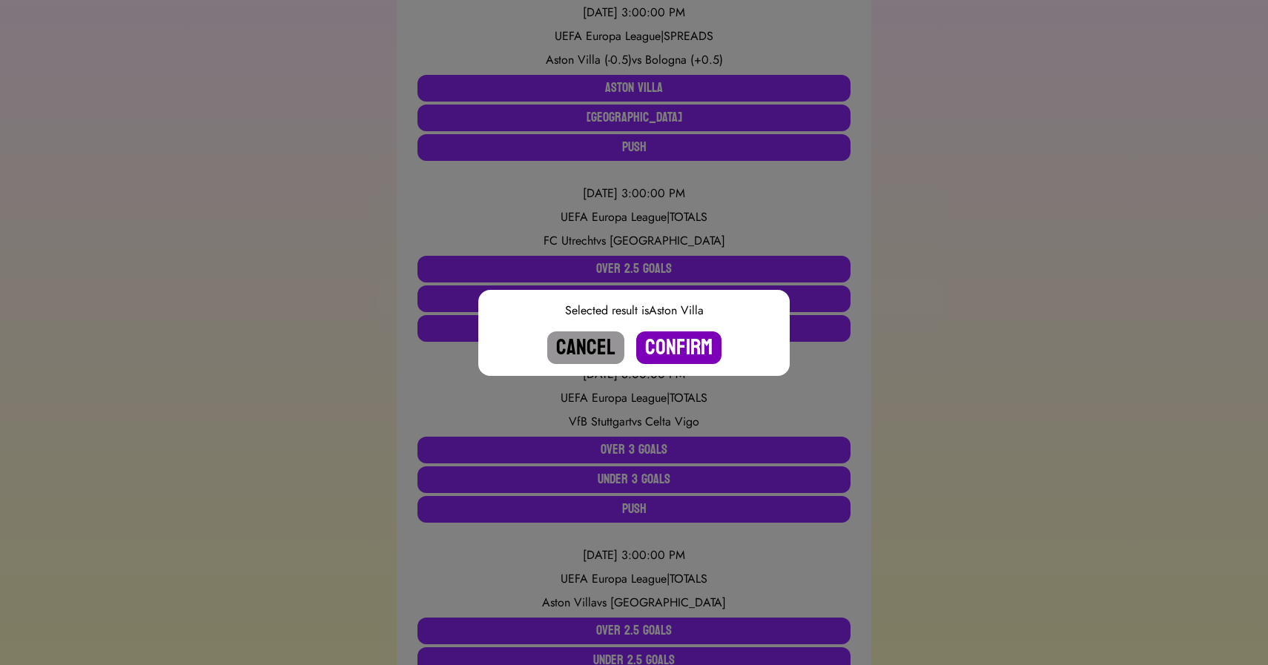
click at [681, 346] on button "Confirm" at bounding box center [678, 347] width 85 height 33
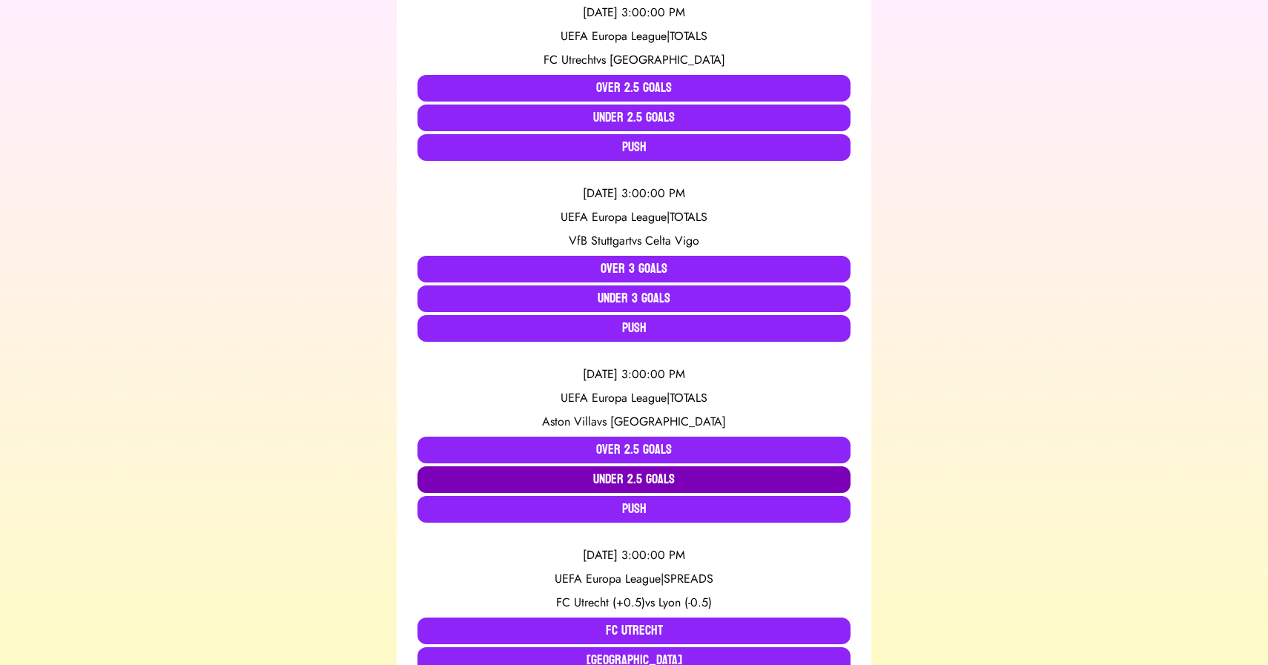
click at [590, 478] on button "Under 2.5 Goals" at bounding box center [633, 479] width 433 height 27
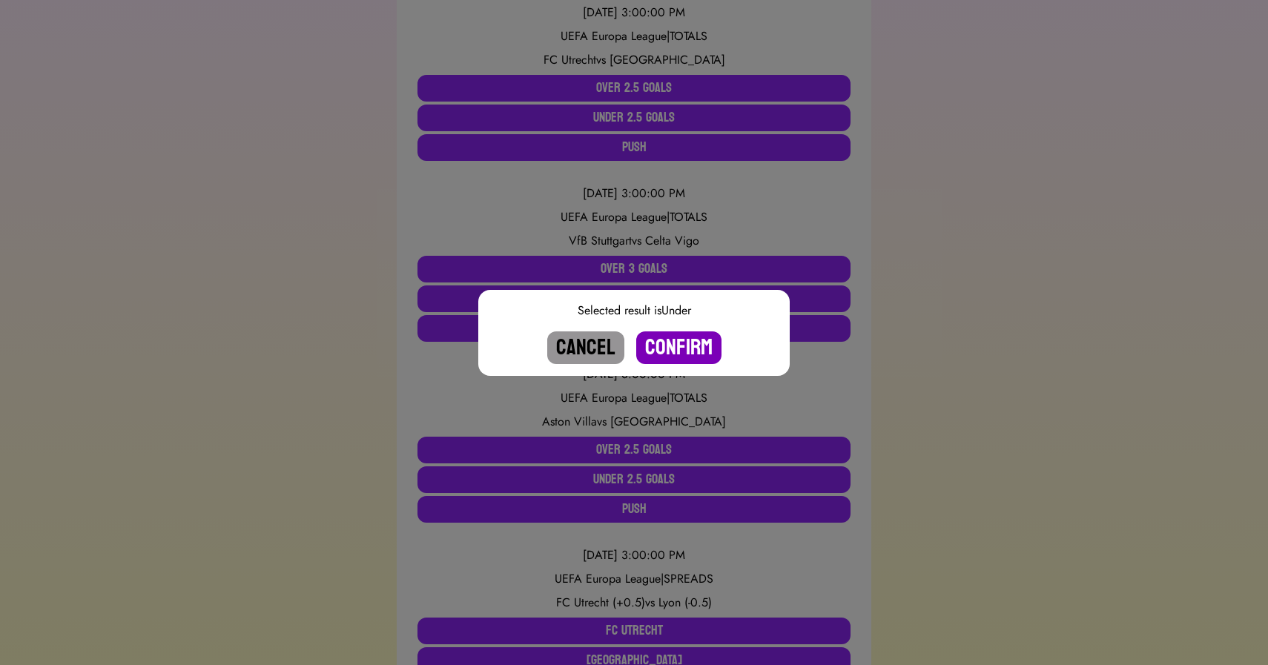
click at [693, 349] on button "Confirm" at bounding box center [678, 347] width 85 height 33
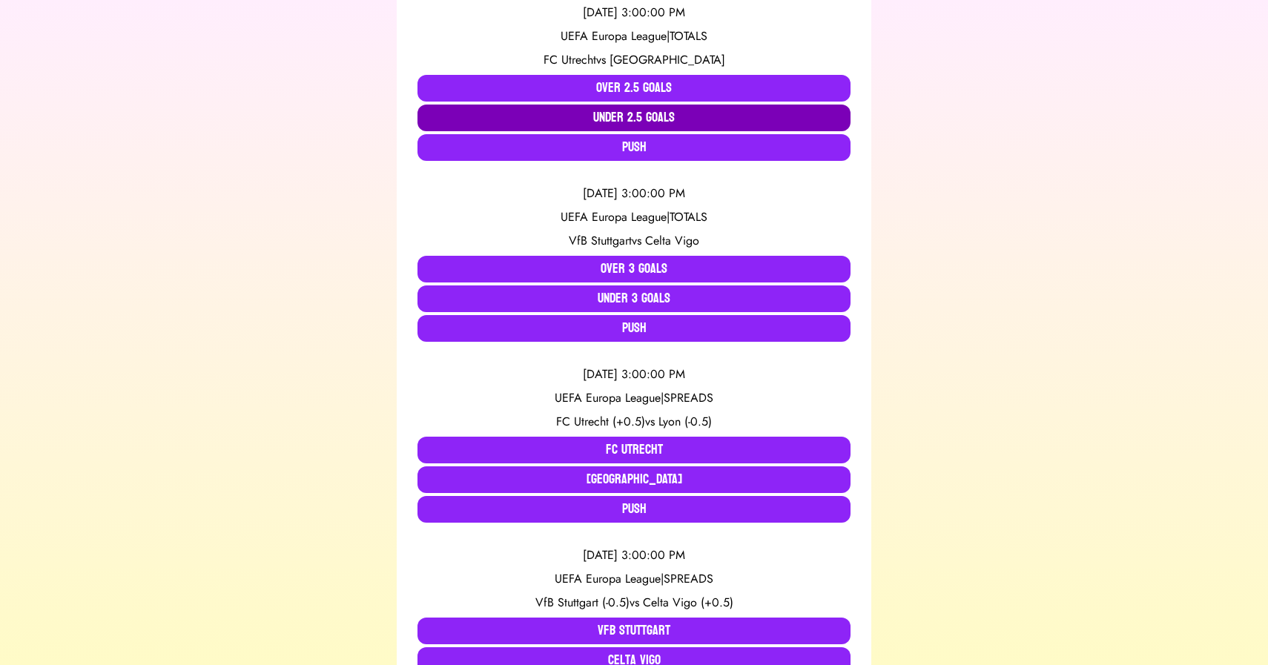
click at [616, 118] on button "Under 2.5 Goals" at bounding box center [633, 118] width 433 height 27
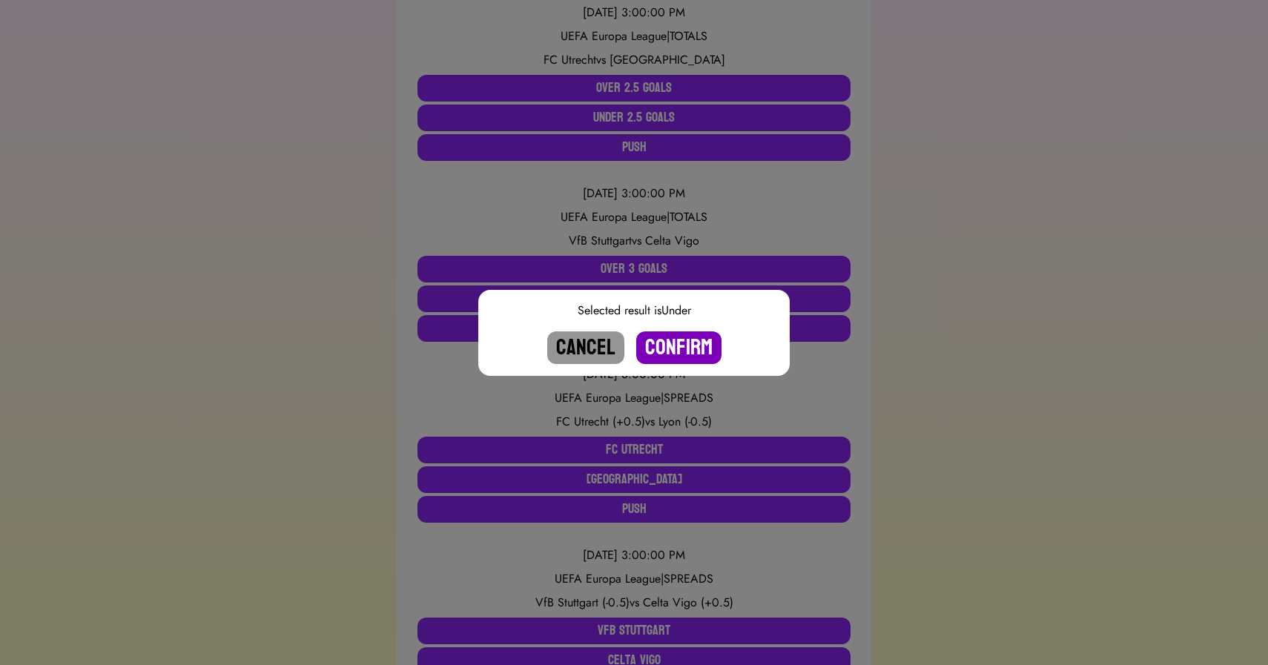
click at [680, 361] on button "Confirm" at bounding box center [678, 347] width 85 height 33
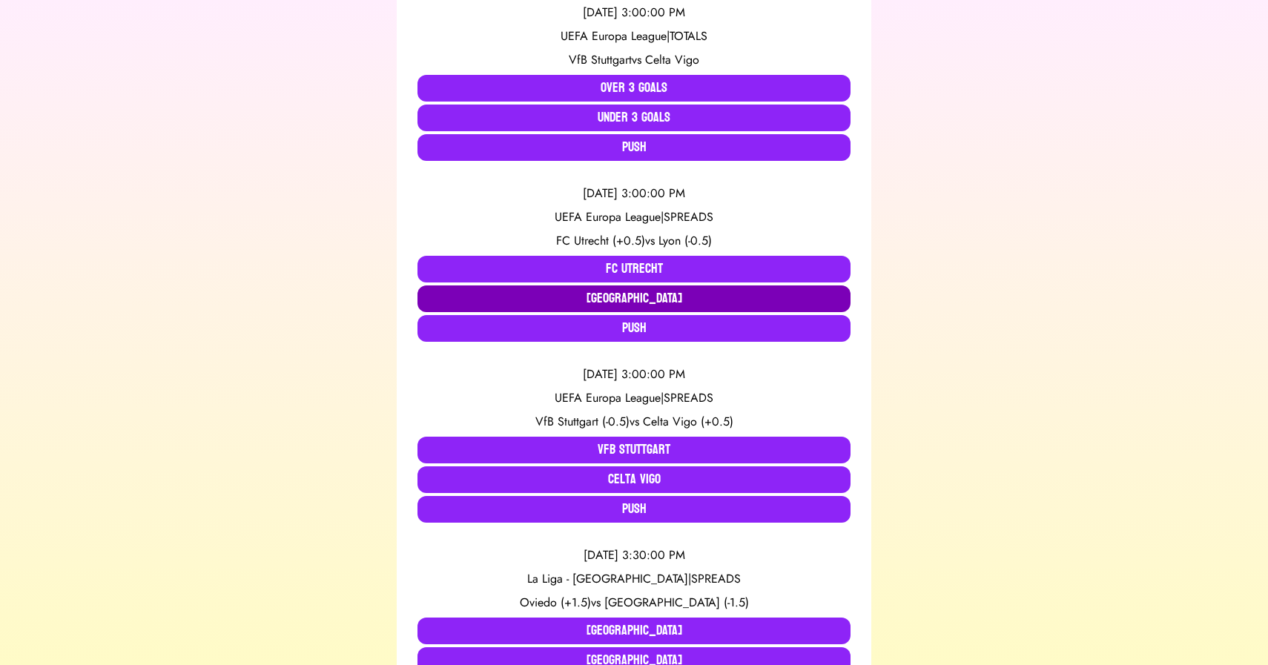
click at [642, 304] on button "Lyon" at bounding box center [633, 298] width 433 height 27
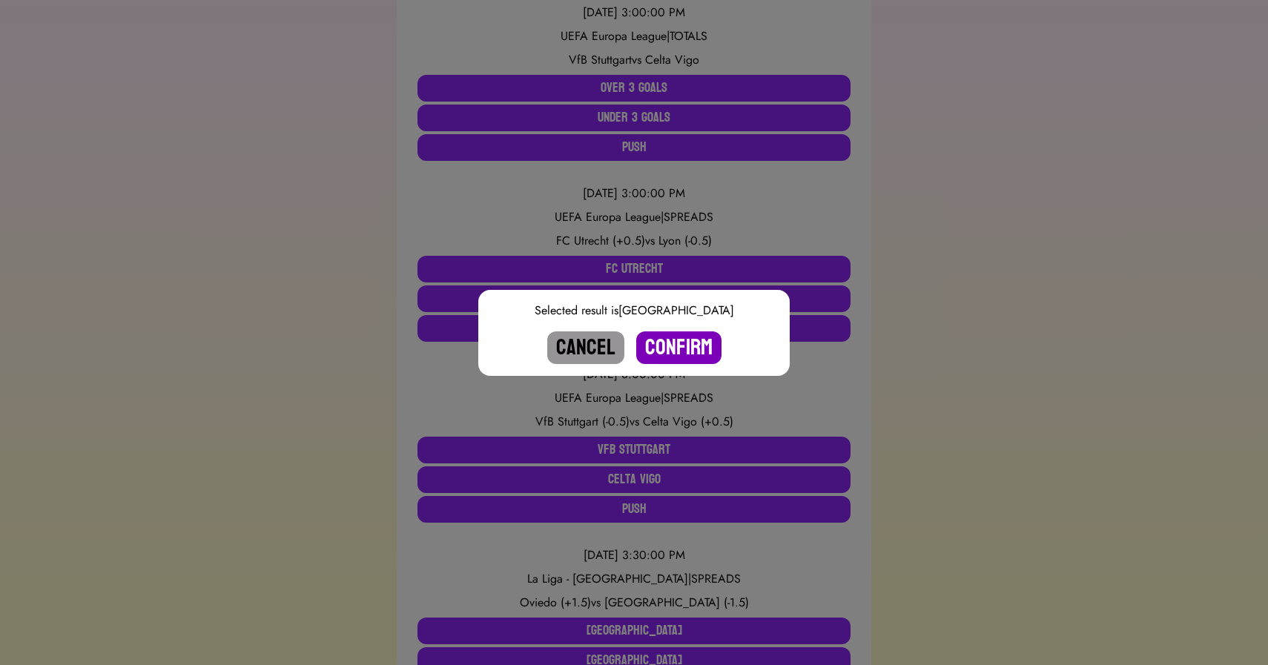
click at [690, 354] on button "Confirm" at bounding box center [678, 347] width 85 height 33
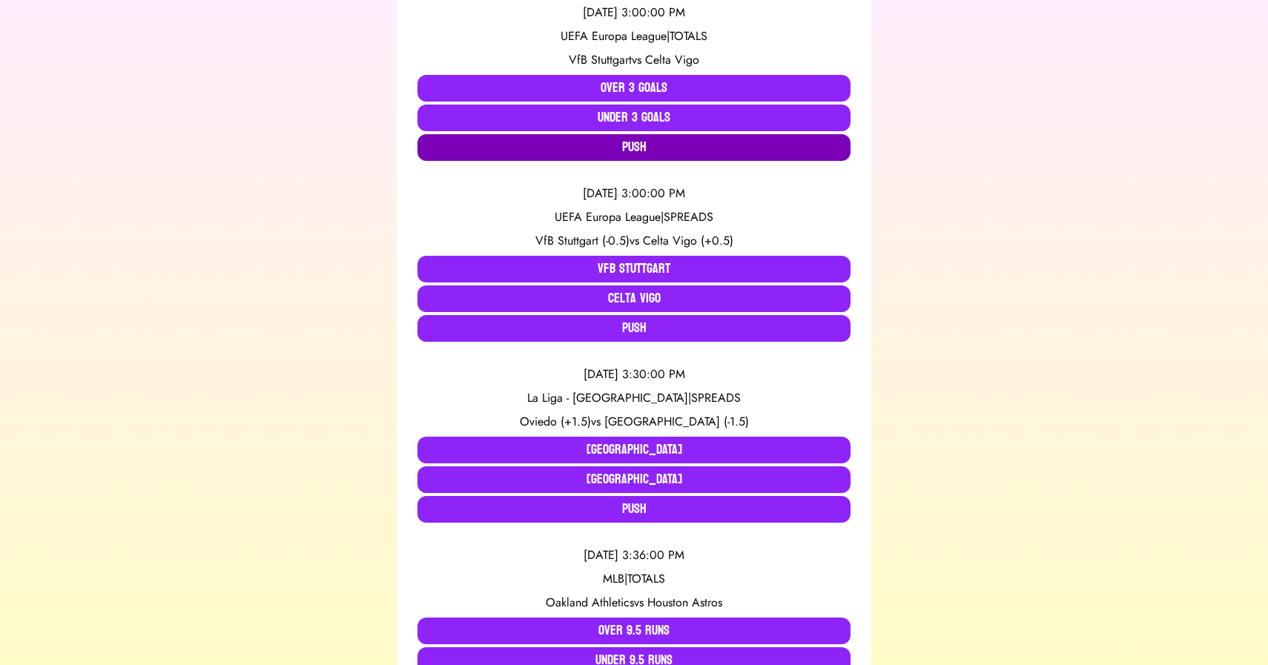
click at [606, 151] on button "Push" at bounding box center [633, 147] width 433 height 27
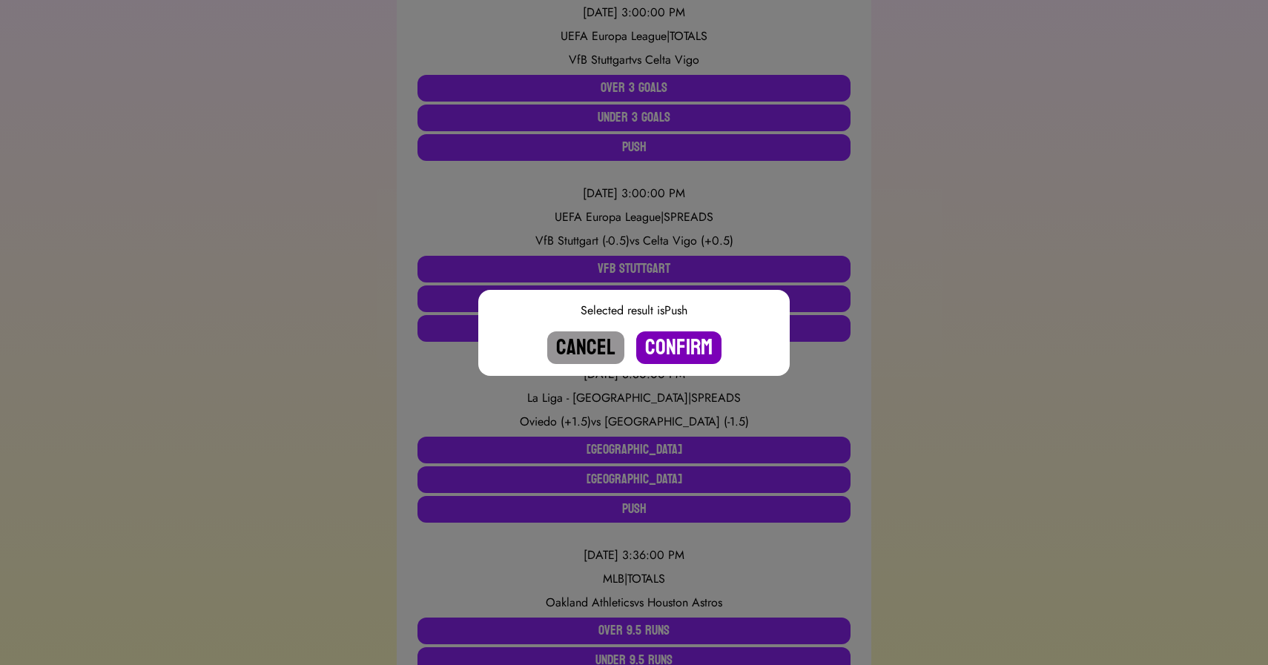
click at [682, 342] on button "Confirm" at bounding box center [678, 347] width 85 height 33
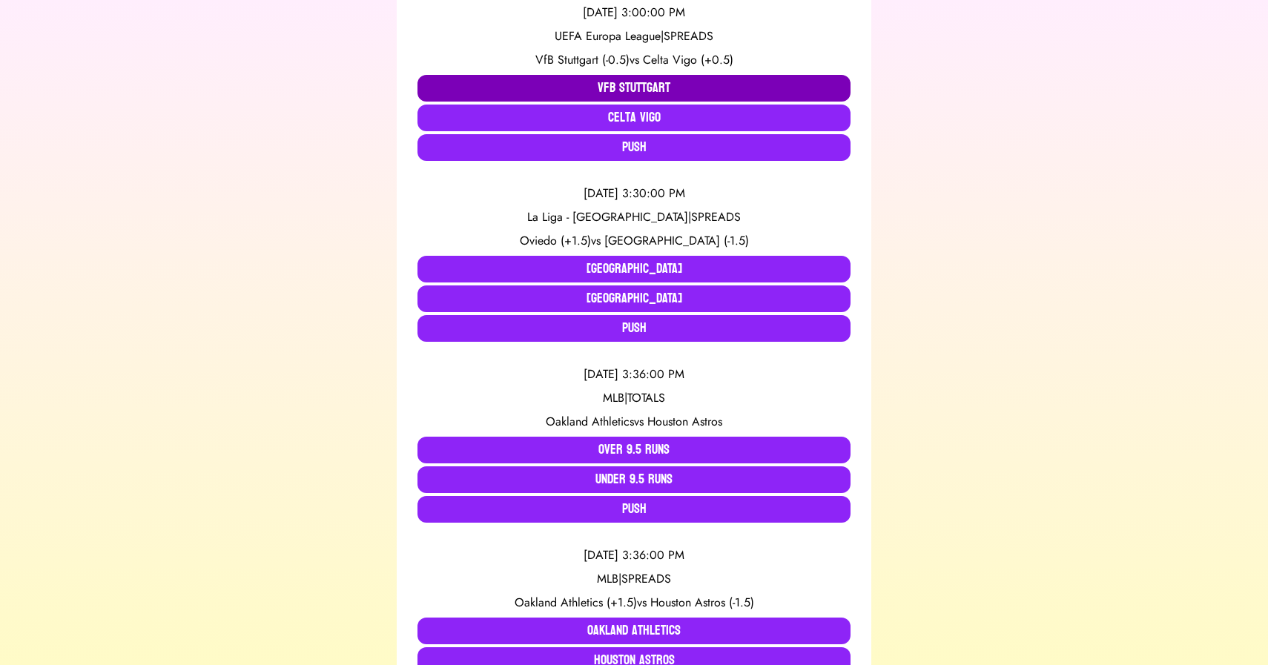
click at [627, 86] on button "VfB Stuttgart" at bounding box center [633, 88] width 433 height 27
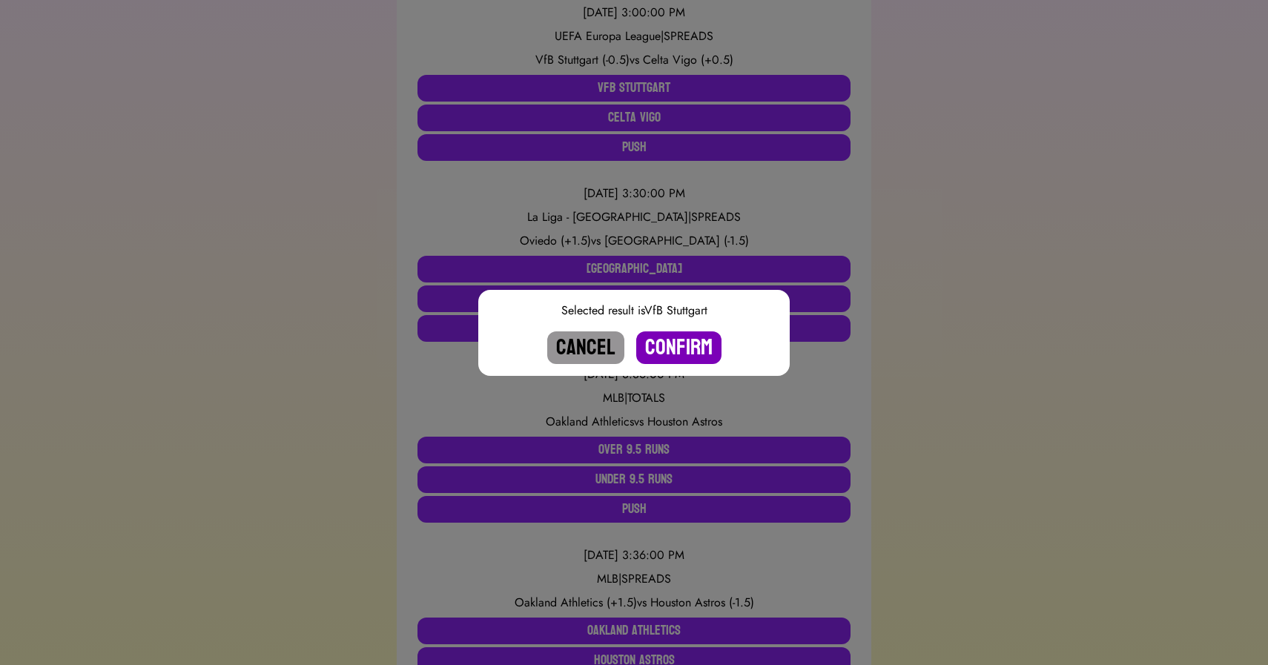
click at [681, 354] on button "Confirm" at bounding box center [678, 347] width 85 height 33
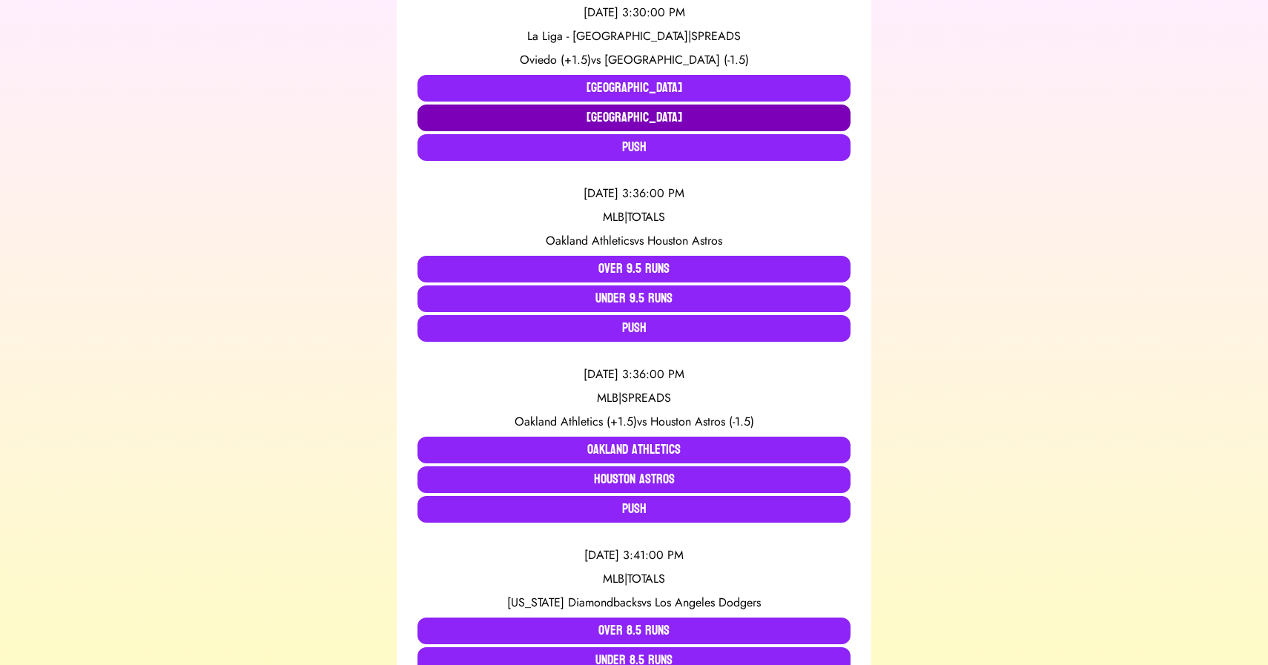
click at [628, 116] on button "Barcelona" at bounding box center [633, 118] width 433 height 27
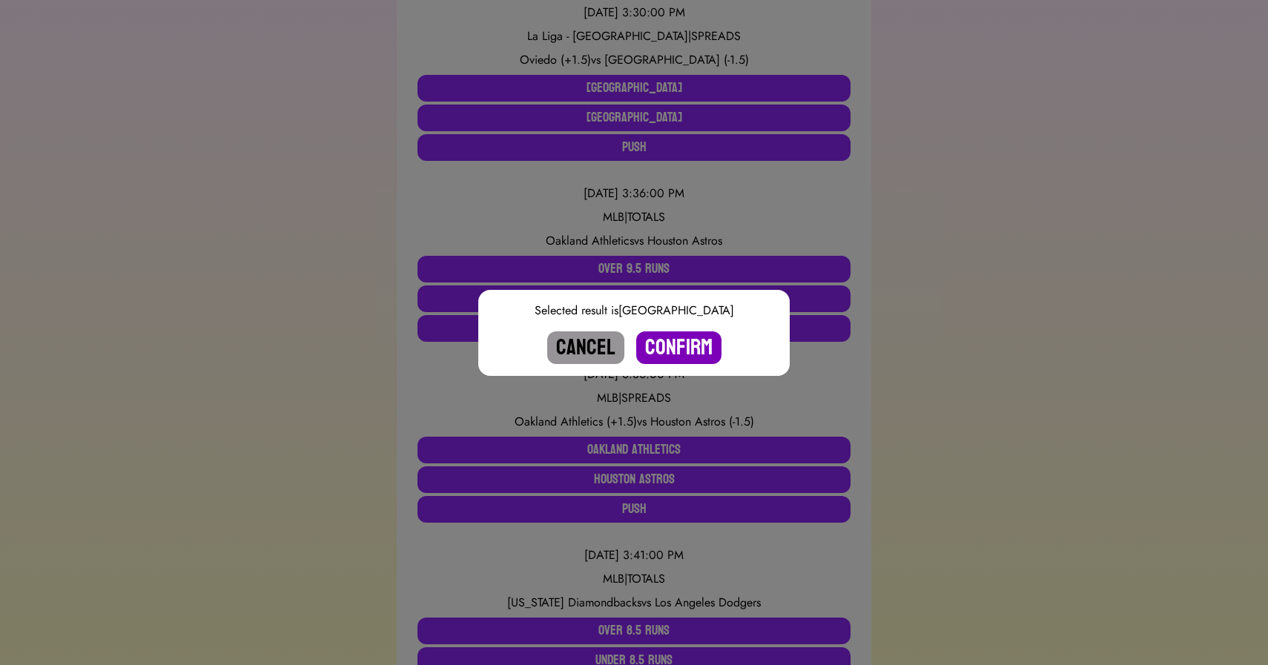
click at [685, 343] on button "Confirm" at bounding box center [678, 347] width 85 height 33
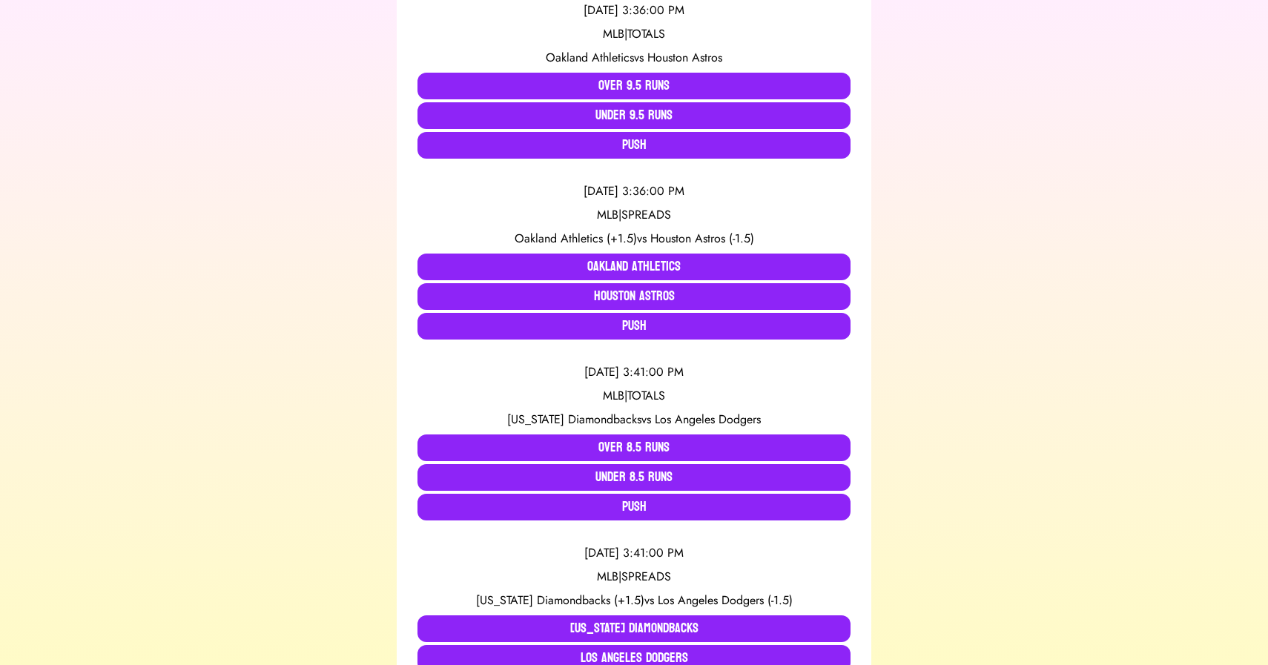
scroll to position [0, 0]
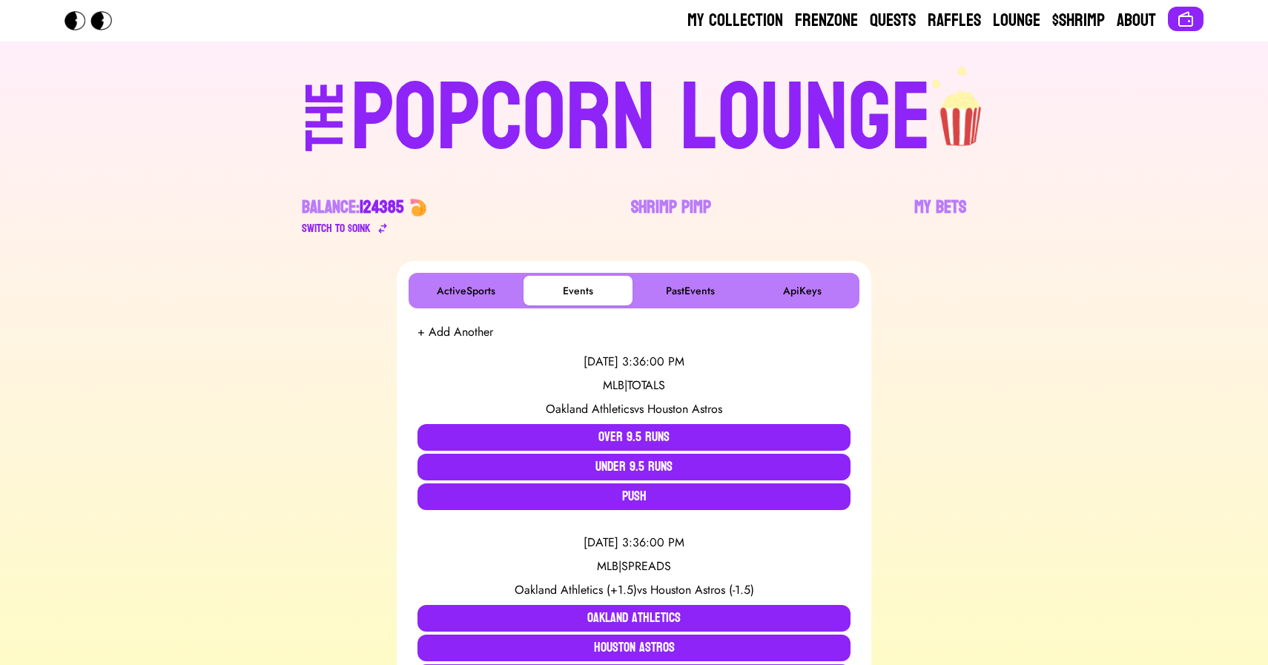
click at [423, 114] on div "POPCORN LOUNGE" at bounding box center [641, 118] width 581 height 95
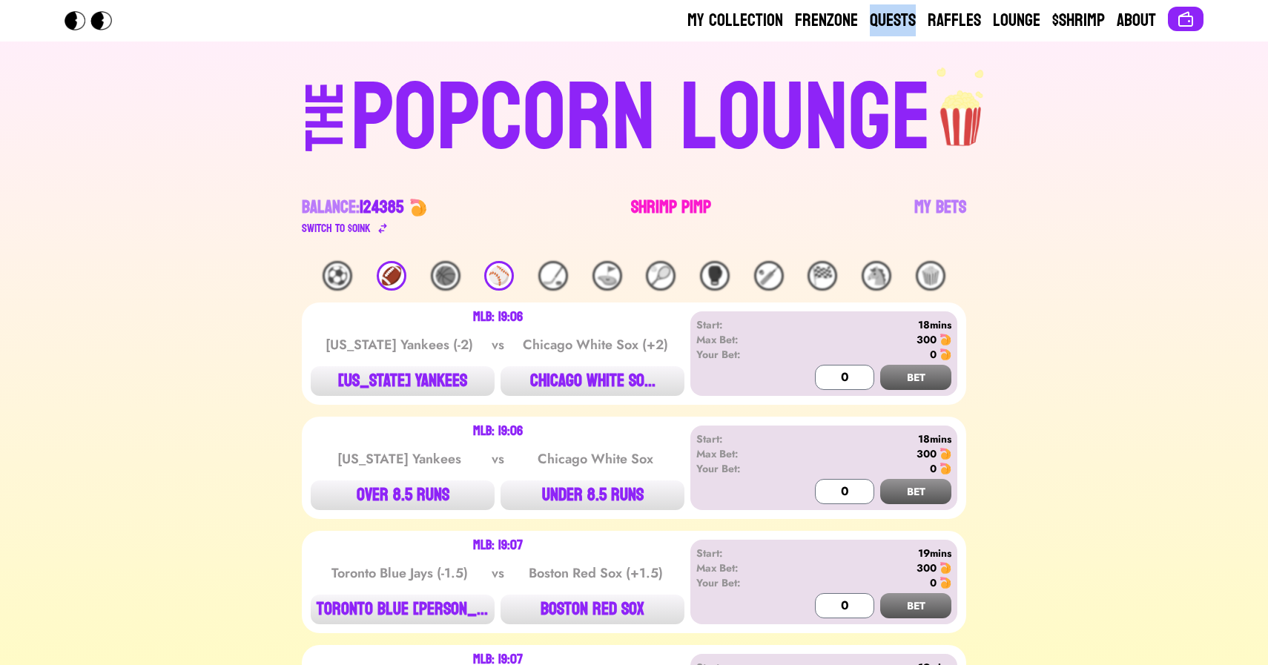
click at [661, 197] on link "Shrimp Pimp" at bounding box center [671, 217] width 80 height 42
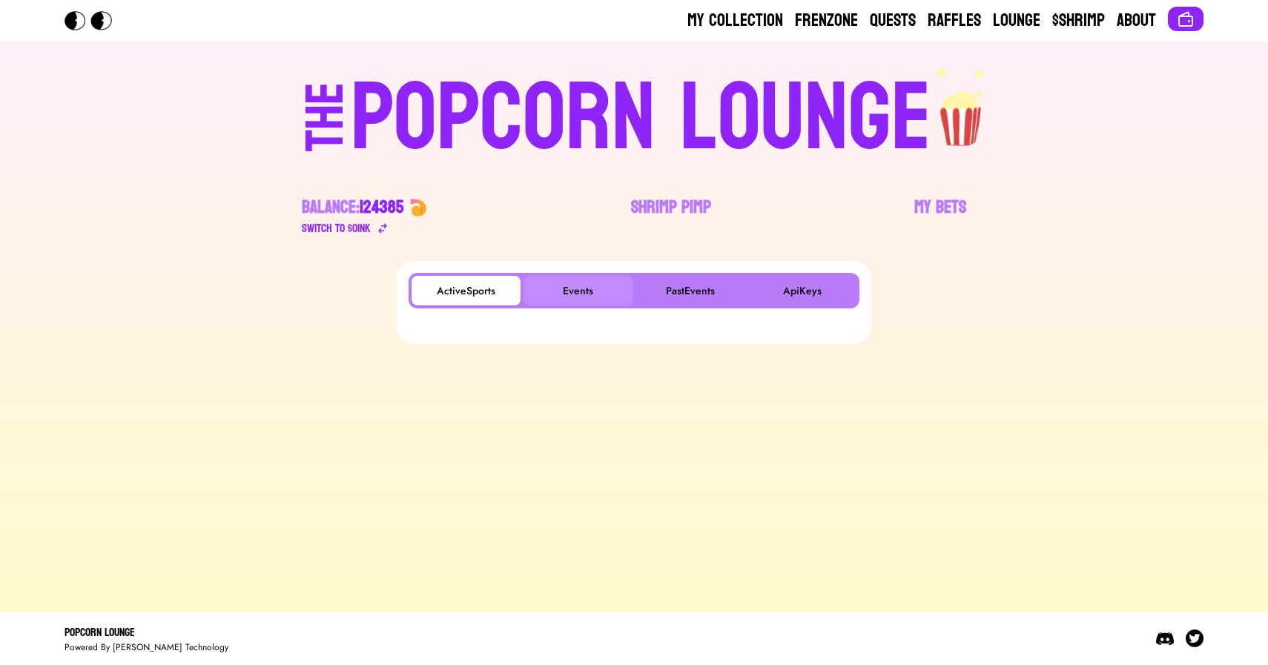
click at [591, 286] on button "Events" at bounding box center [578, 291] width 109 height 30
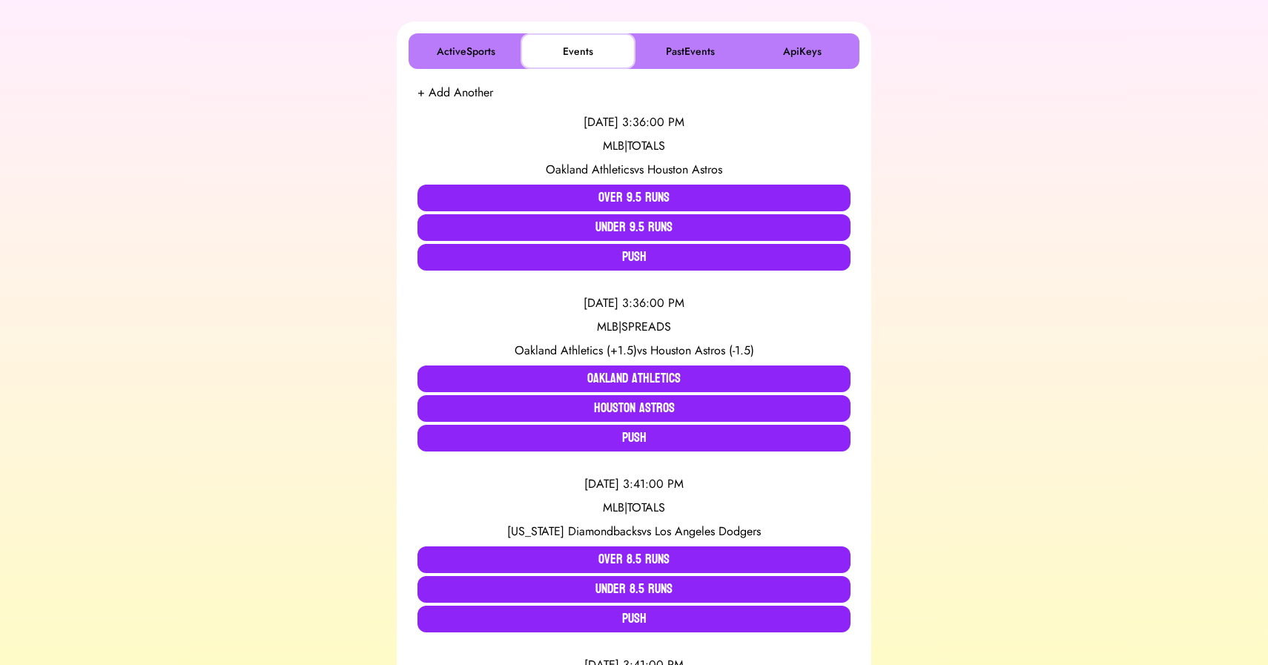
scroll to position [241, 0]
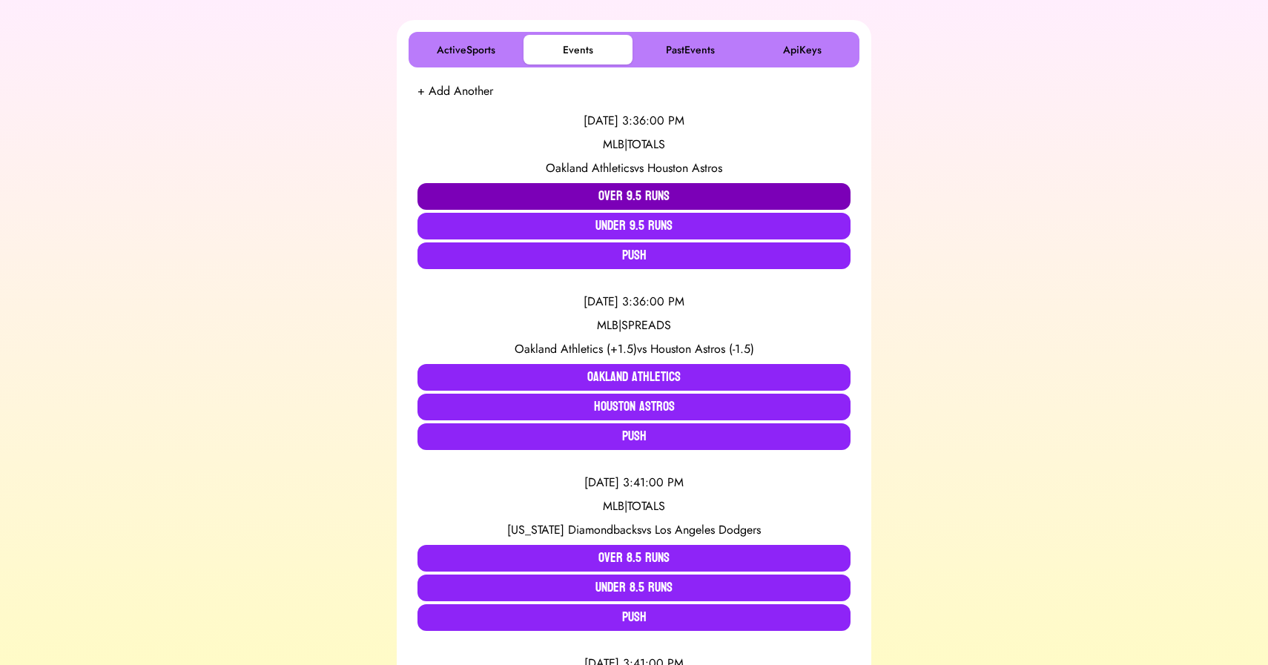
click at [546, 186] on button "Over 9.5 Runs" at bounding box center [633, 196] width 433 height 27
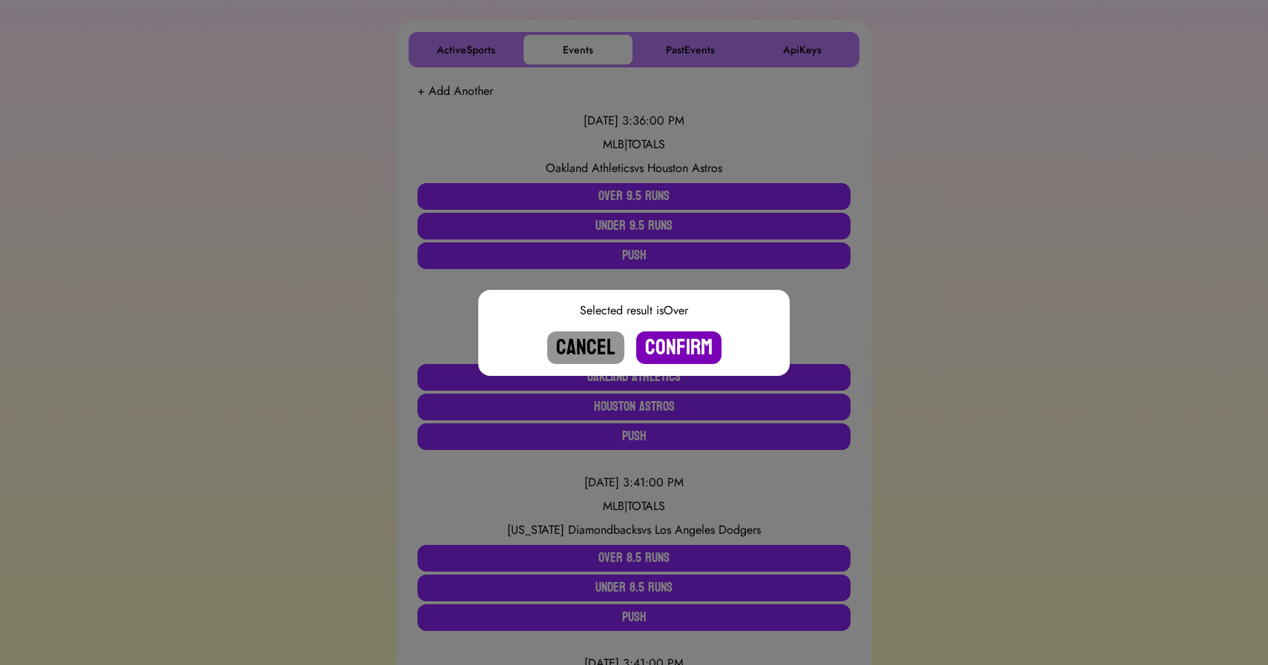
click at [676, 346] on button "Confirm" at bounding box center [678, 347] width 85 height 33
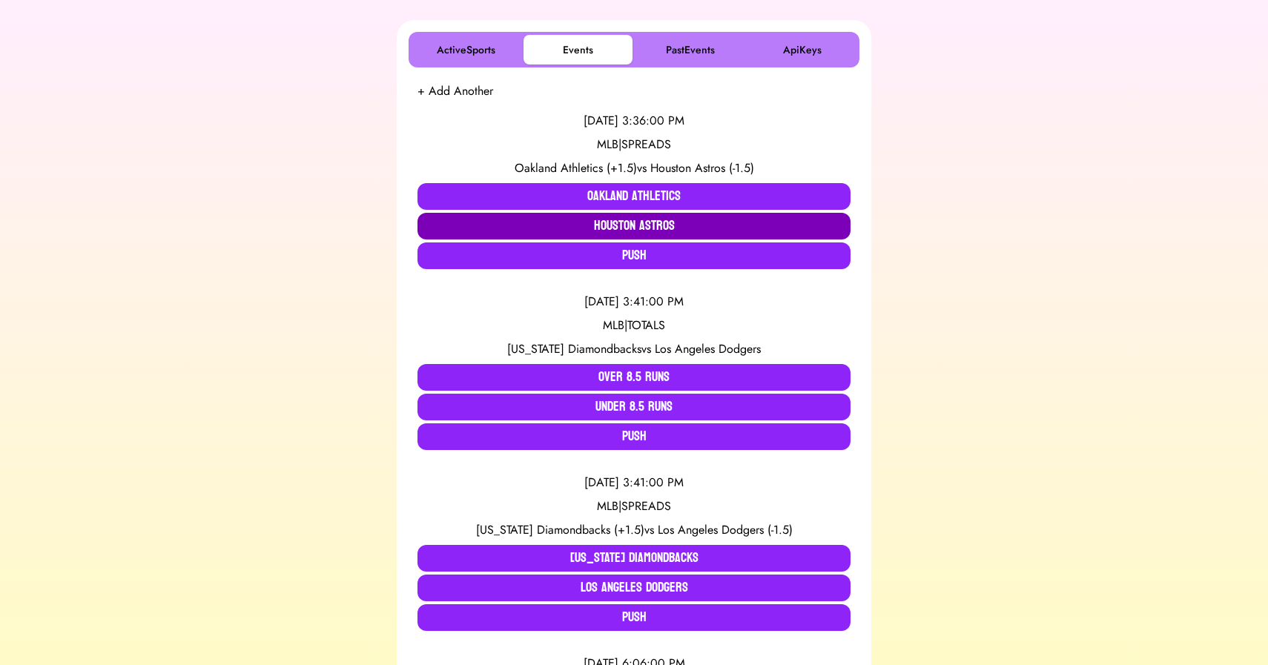
click at [657, 234] on button "Houston Astros" at bounding box center [633, 226] width 433 height 27
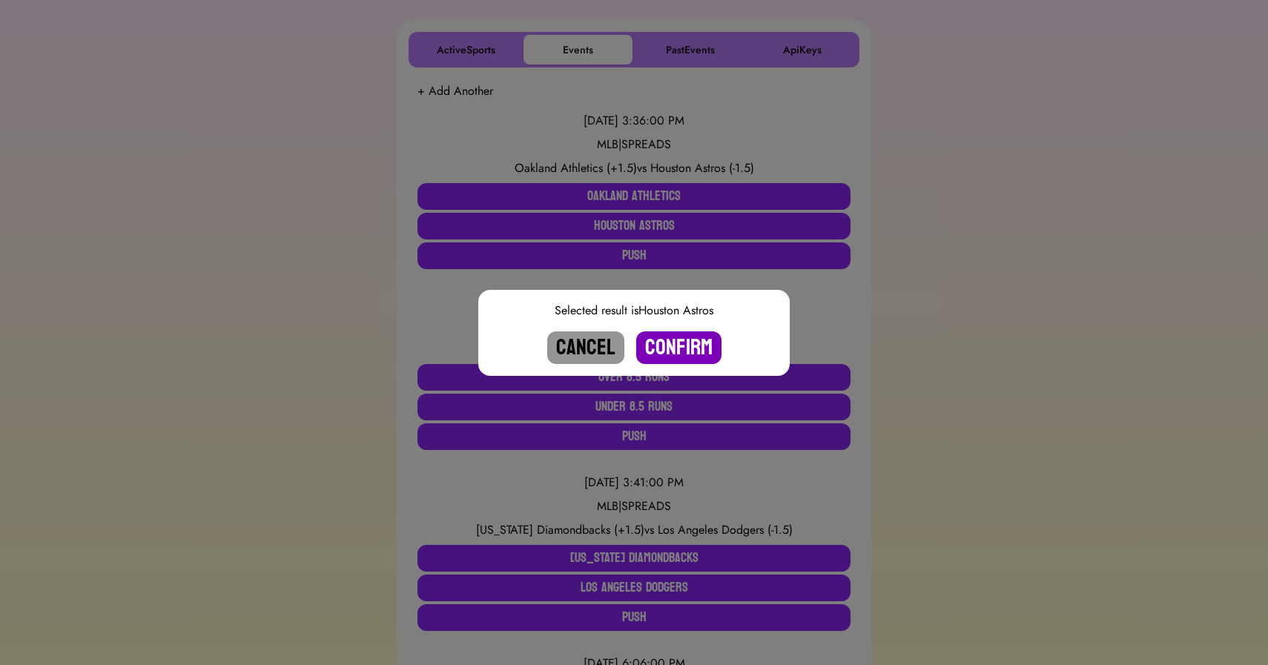
click at [697, 346] on button "Confirm" at bounding box center [678, 347] width 85 height 33
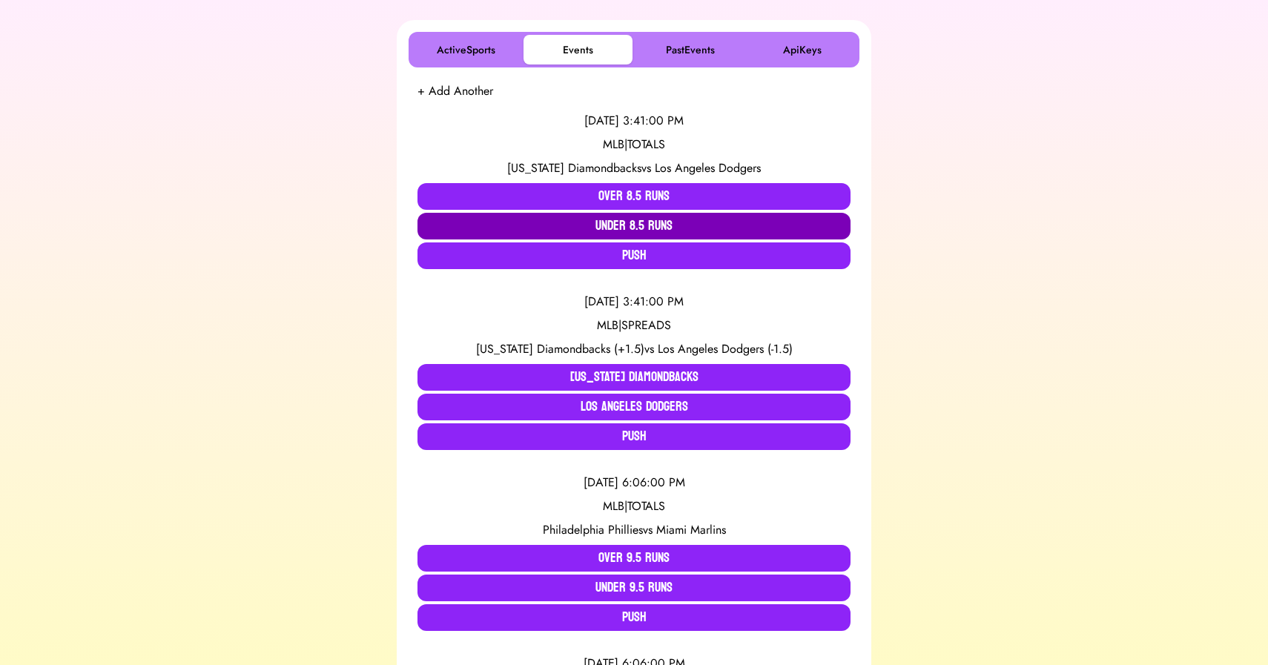
click at [677, 224] on button "Under 8.5 Runs" at bounding box center [633, 226] width 433 height 27
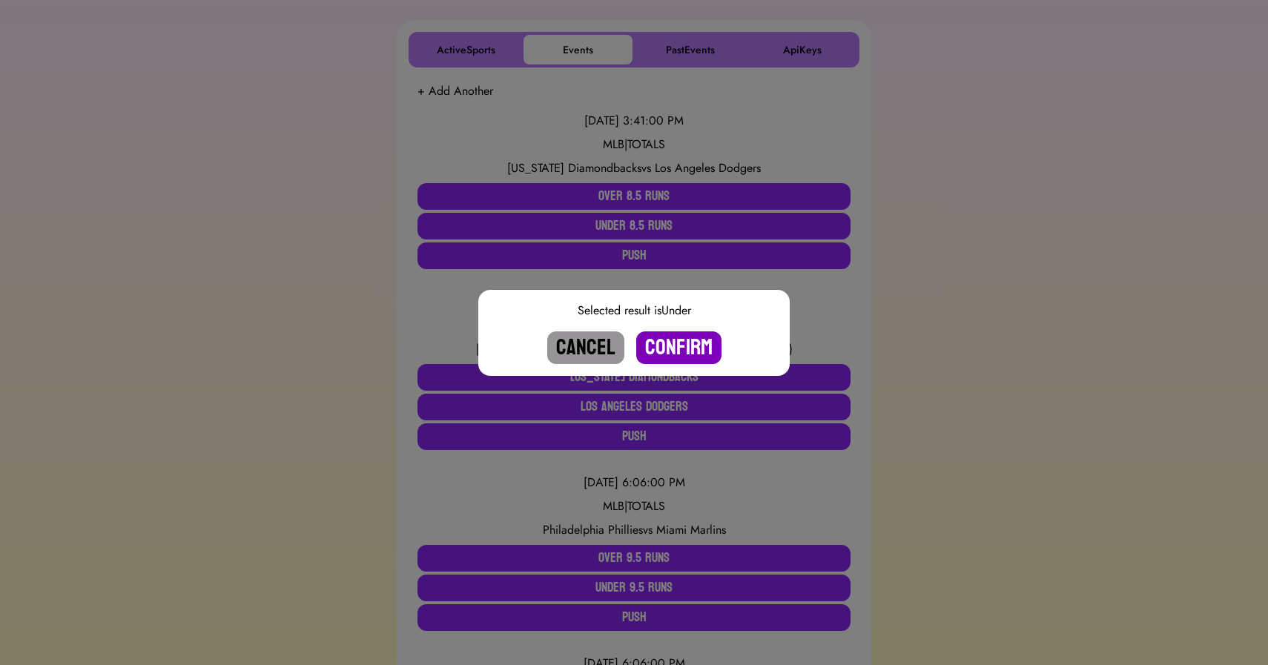
click at [677, 346] on button "Confirm" at bounding box center [678, 347] width 85 height 33
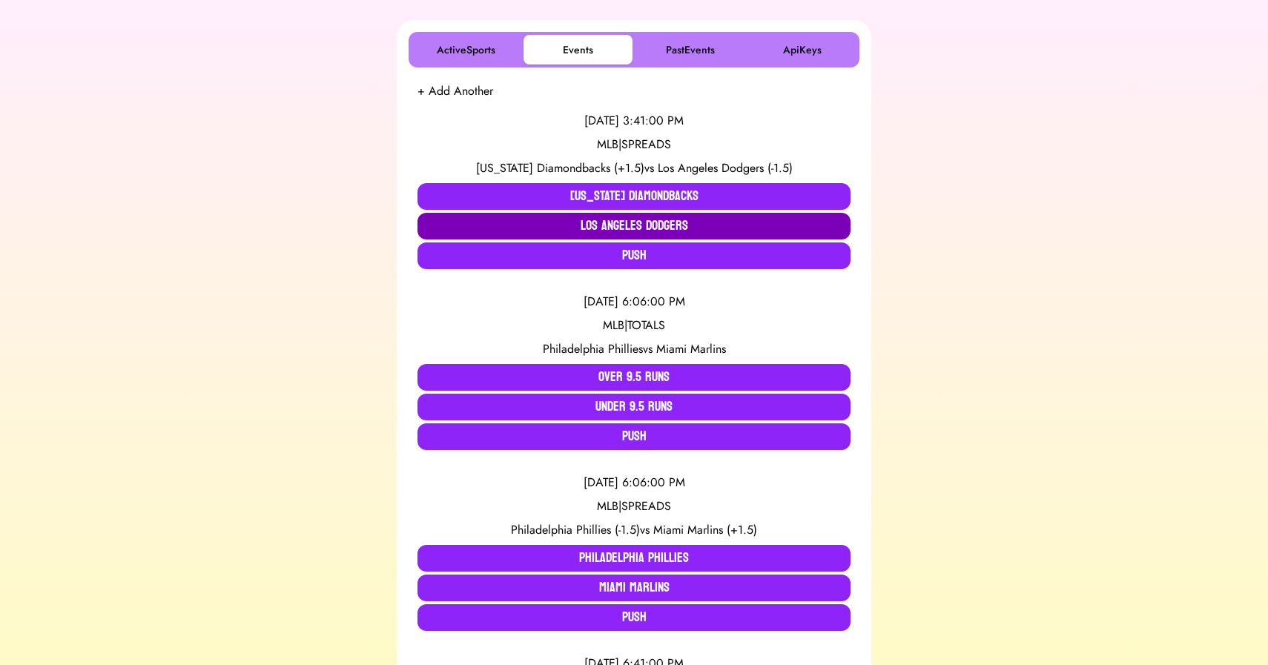
click at [661, 225] on button "Los Angeles Dodgers" at bounding box center [633, 226] width 433 height 27
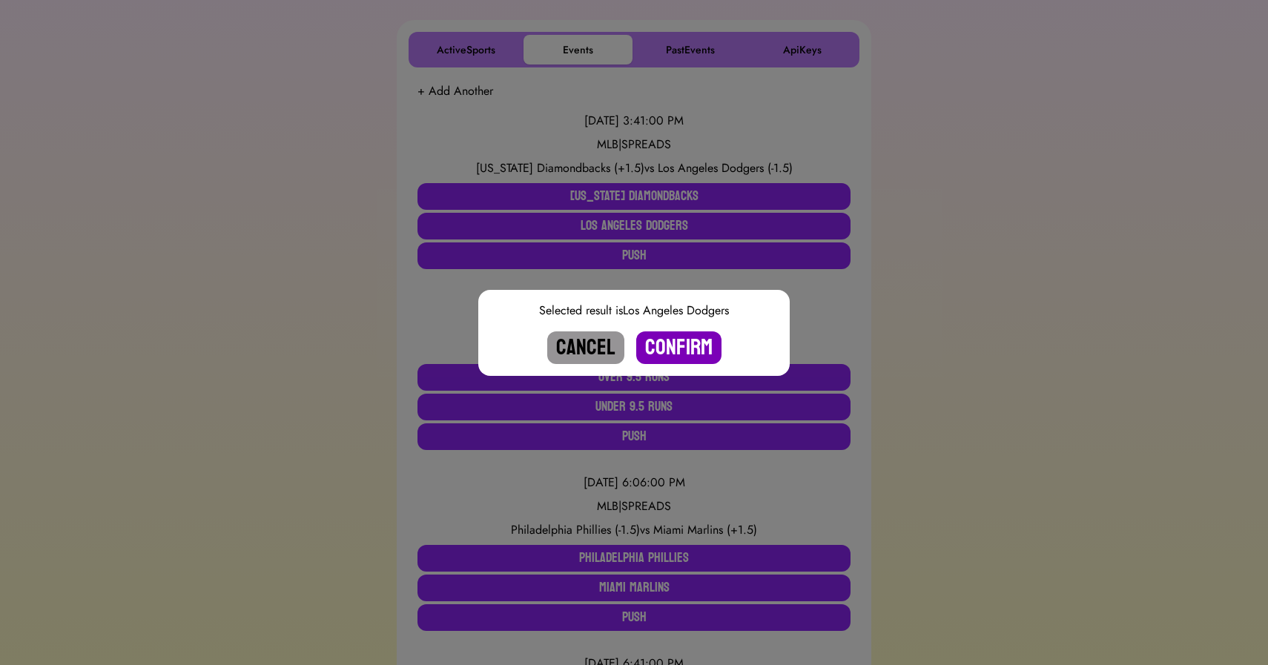
click at [674, 355] on button "Confirm" at bounding box center [678, 347] width 85 height 33
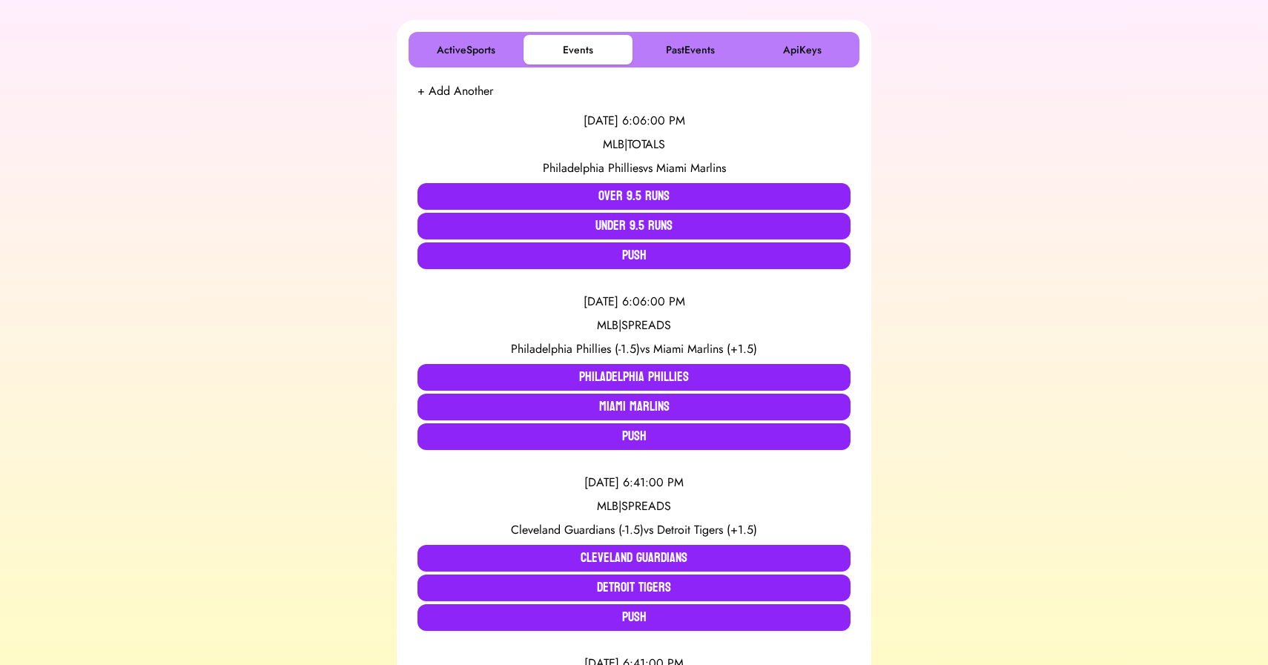
scroll to position [0, 0]
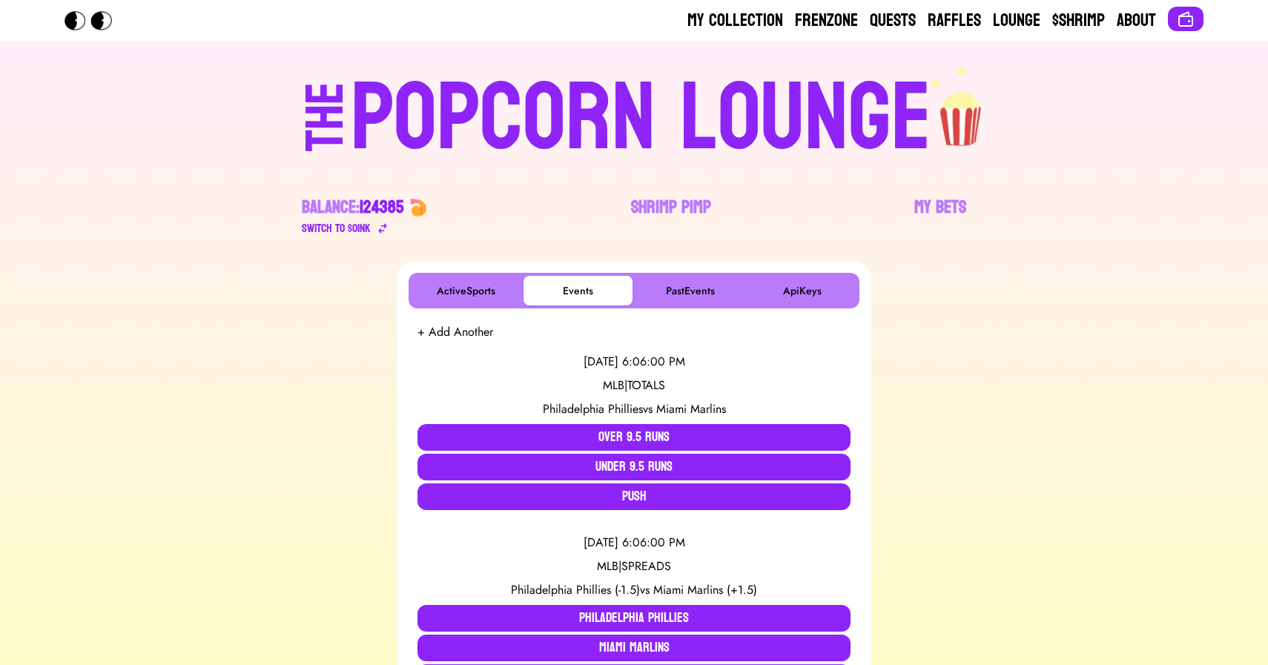
click at [566, 127] on div "POPCORN LOUNGE" at bounding box center [641, 118] width 581 height 95
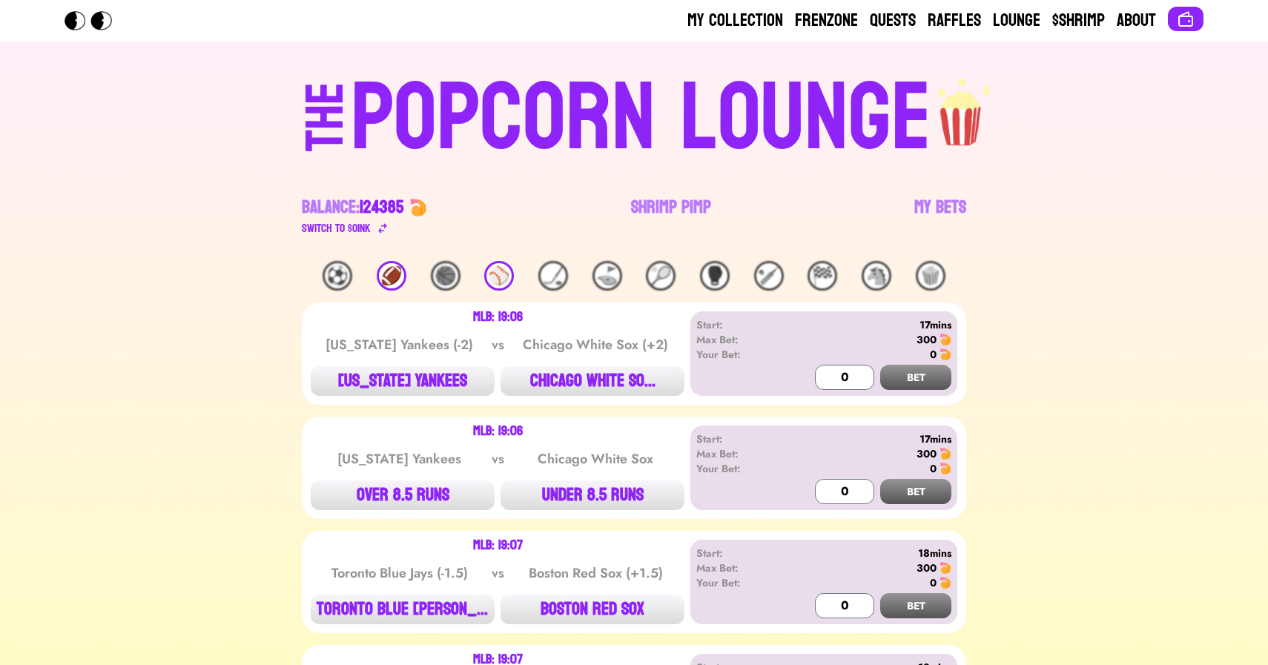
click at [167, 63] on div "THE POPCORN LOUNGE Balance: 124385 Switch to $ OINK Shrimp Pimp My Bets" at bounding box center [633, 151] width 949 height 219
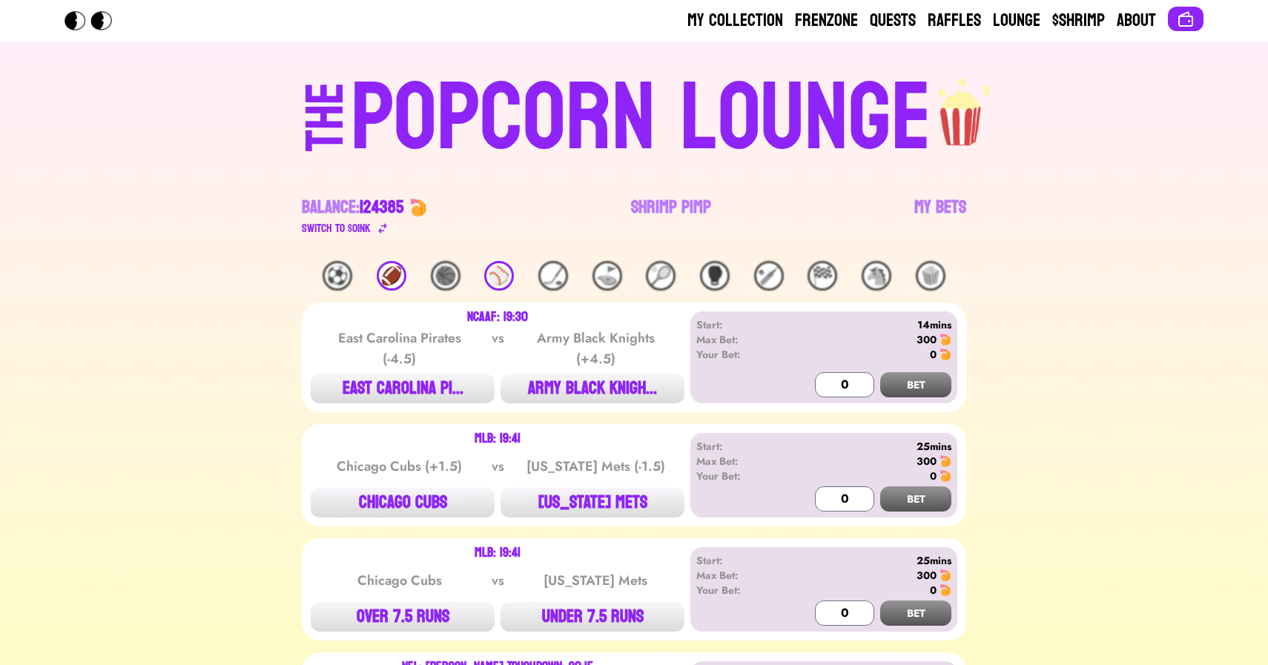
click at [383, 279] on div "🏈" at bounding box center [392, 276] width 30 height 30
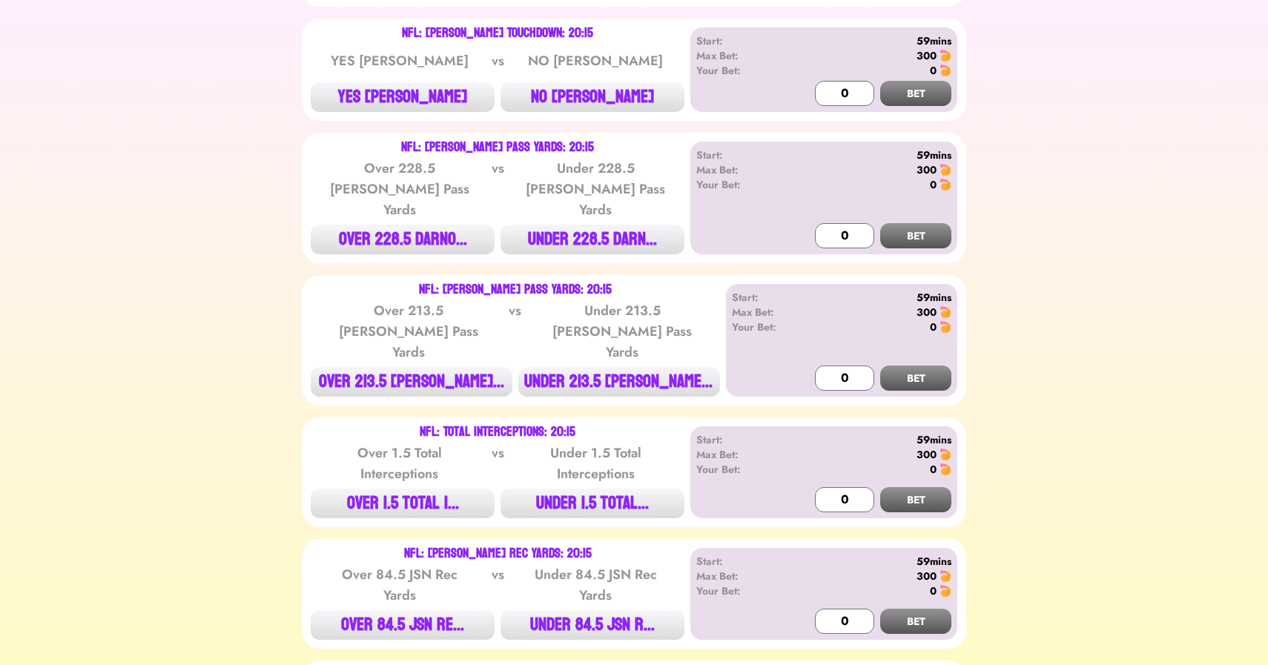
scroll to position [406, 0]
click at [595, 106] on button "NO [PERSON_NAME]" at bounding box center [593, 97] width 184 height 30
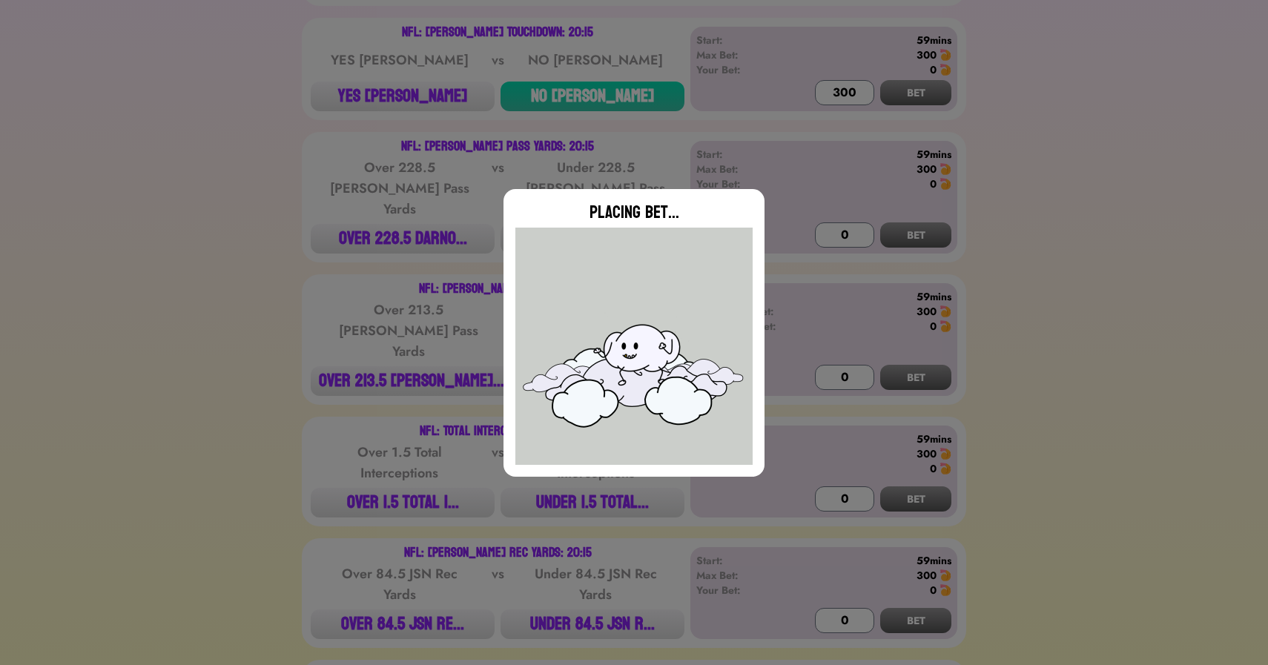
type input "0"
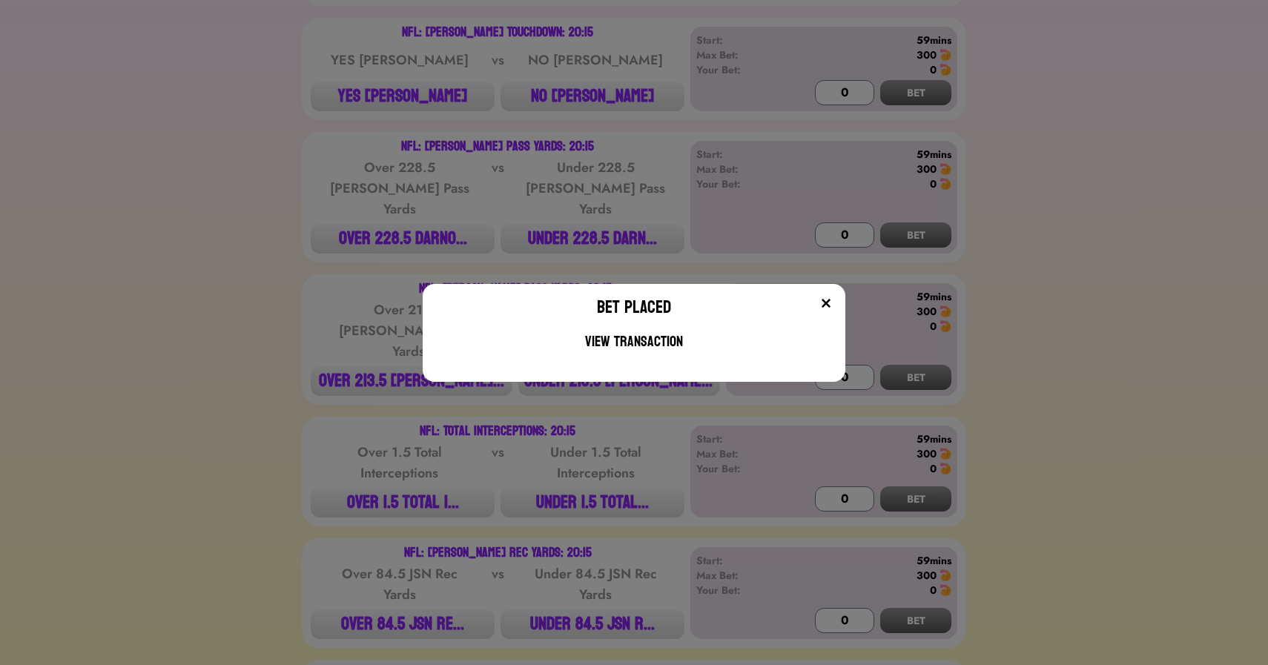
click at [294, 160] on div "Bet Placed View Transaction" at bounding box center [634, 332] width 1268 height 665
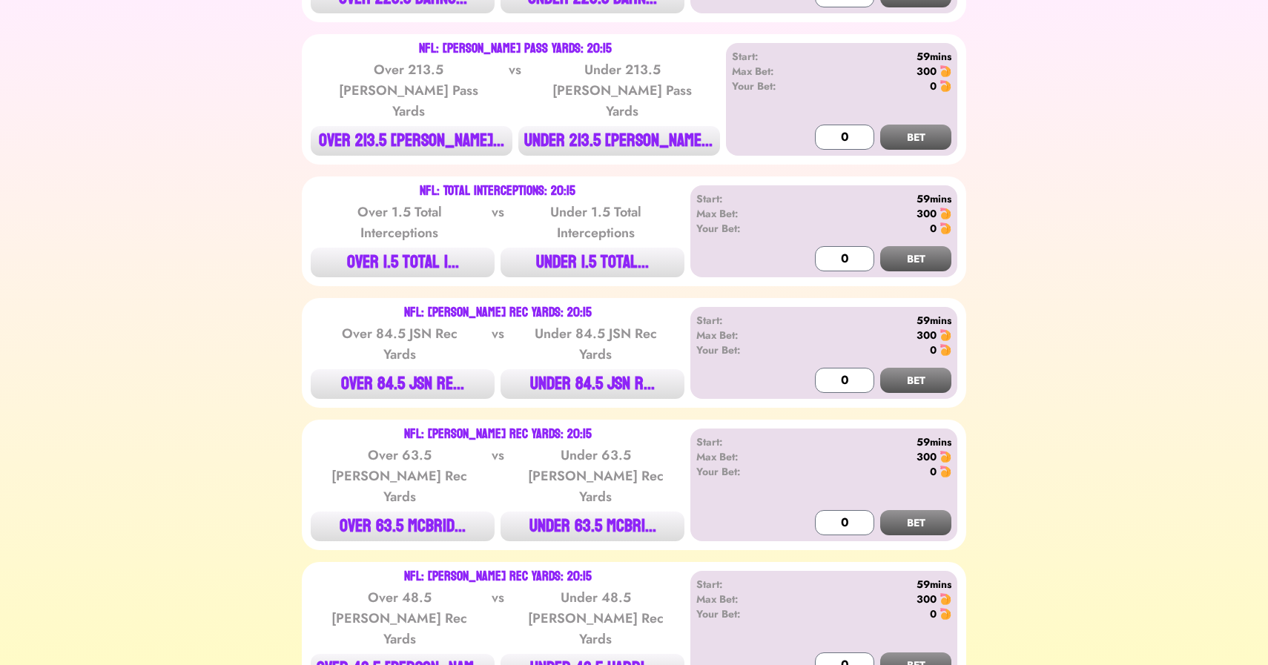
scroll to position [662, 0]
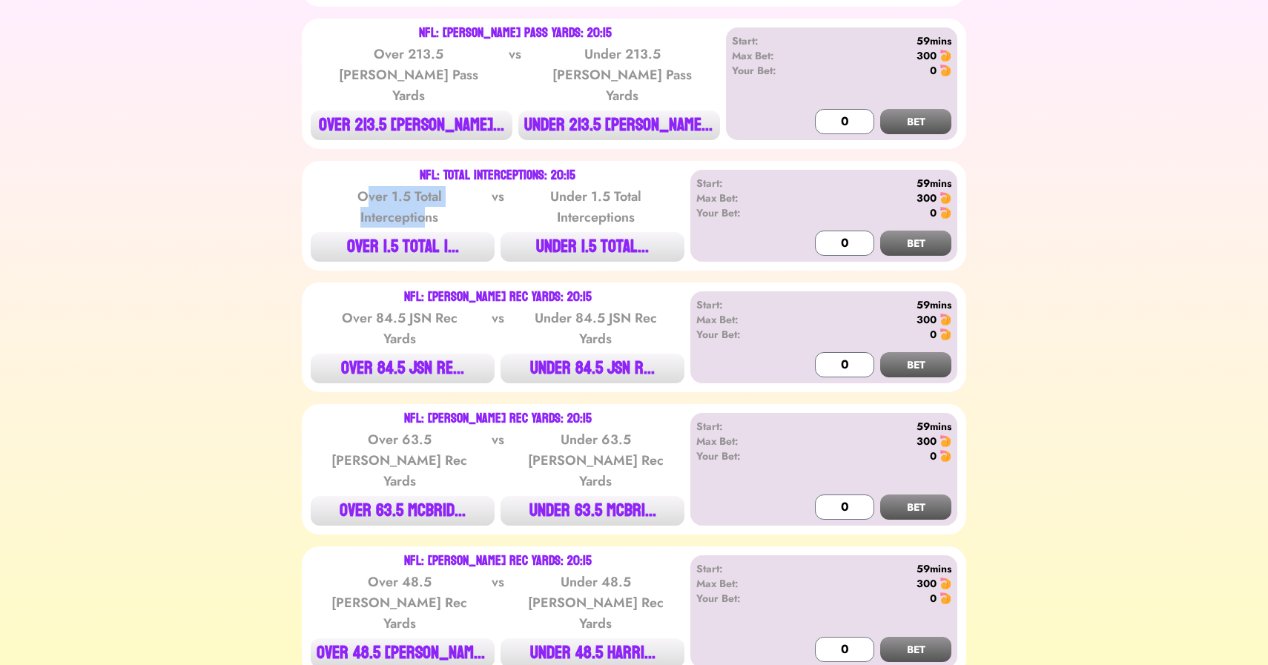
drag, startPoint x: 369, startPoint y: 158, endPoint x: 426, endPoint y: 179, distance: 60.8
click at [426, 186] on div "Over 1.5 Total Interceptions" at bounding box center [400, 207] width 150 height 42
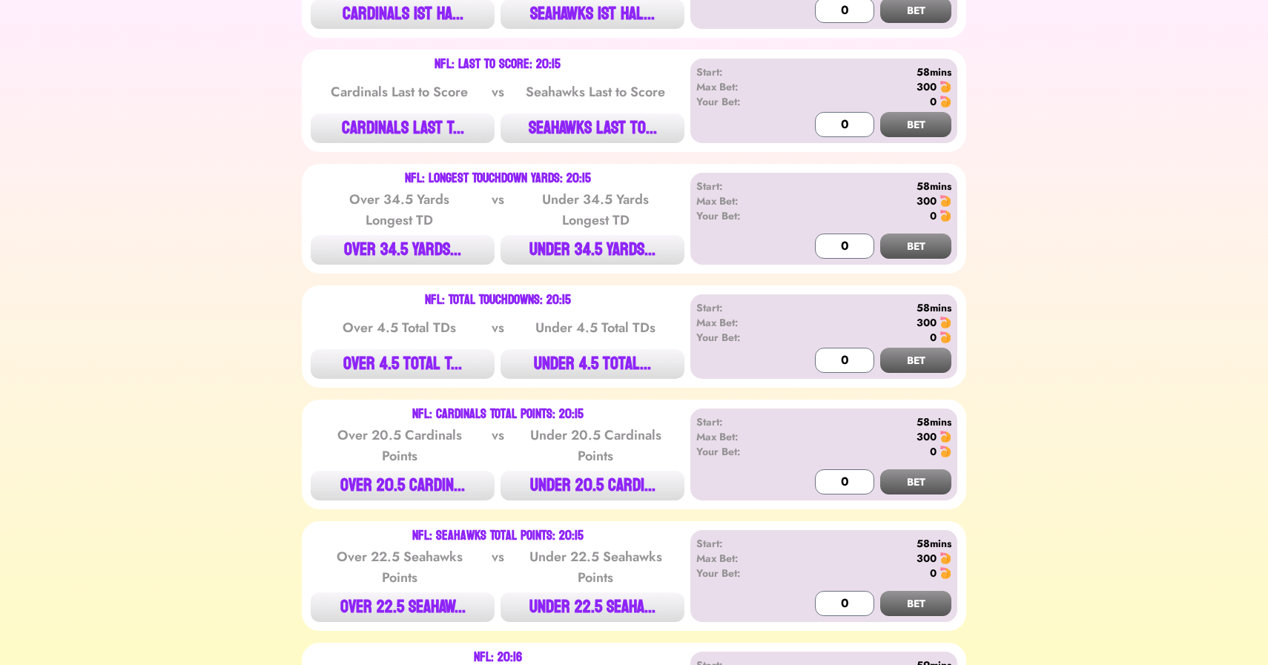
scroll to position [2168, 0]
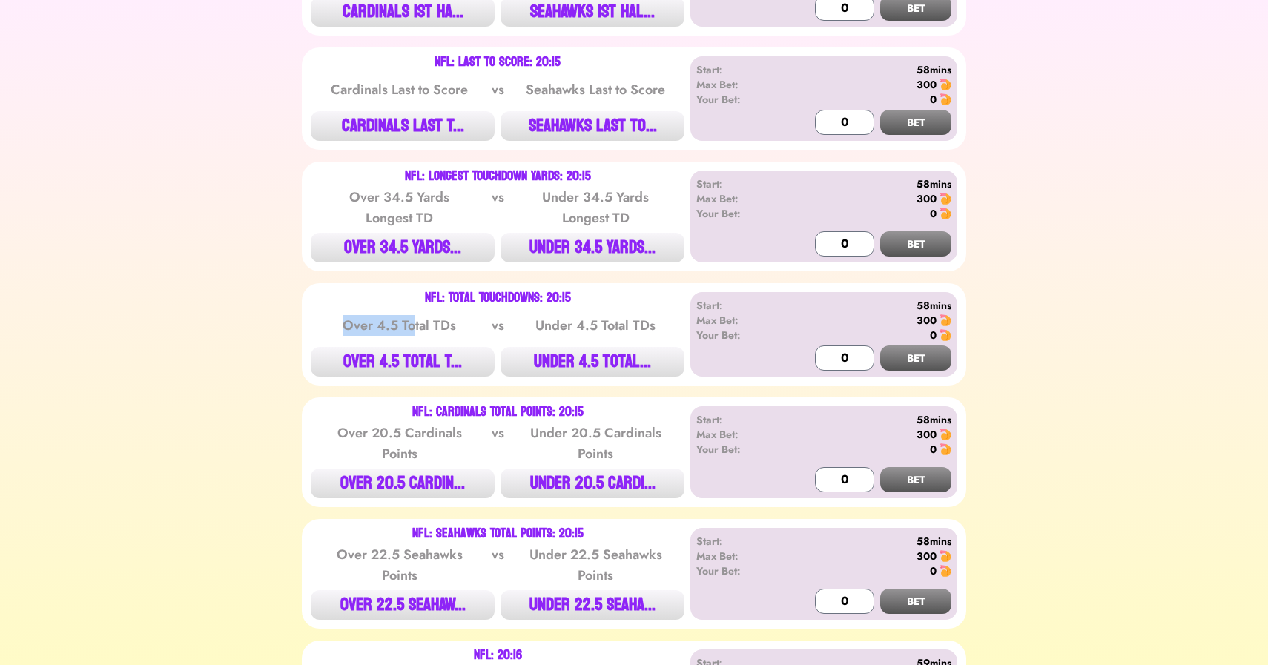
drag, startPoint x: 320, startPoint y: 224, endPoint x: 417, endPoint y: 227, distance: 97.9
click at [417, 311] on div "Over 4.5 Total TDs vs Under 4.5 Total TDs" at bounding box center [498, 326] width 374 height 30
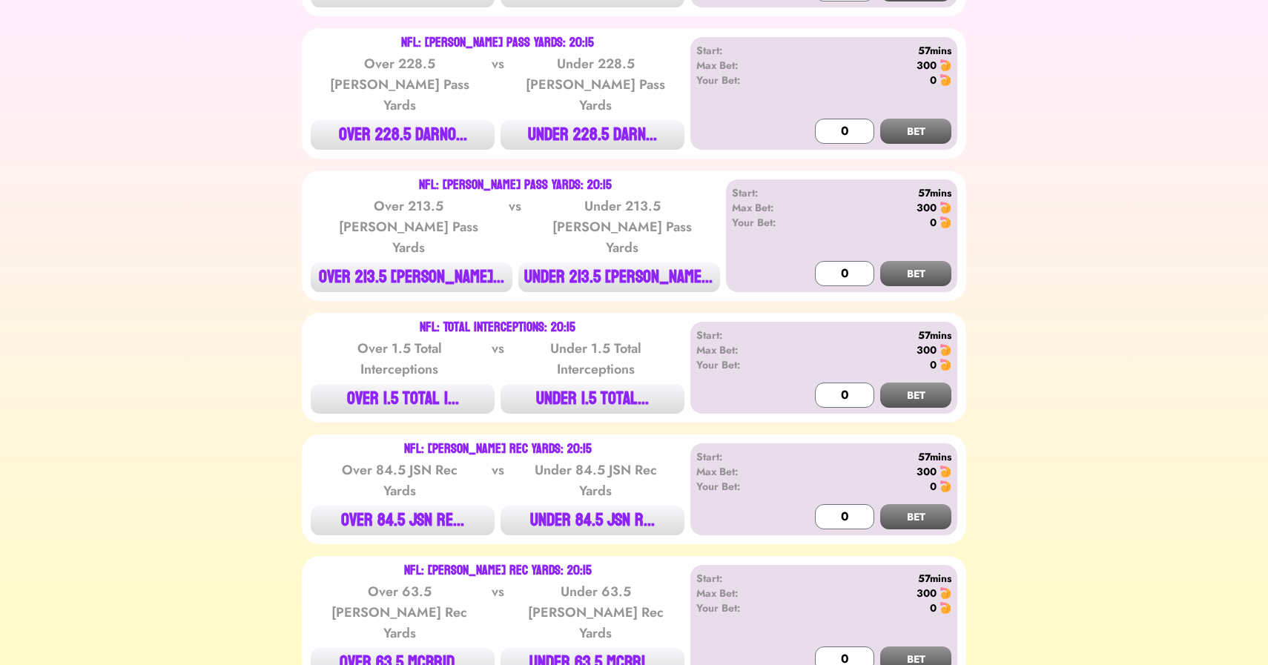
scroll to position [189, 0]
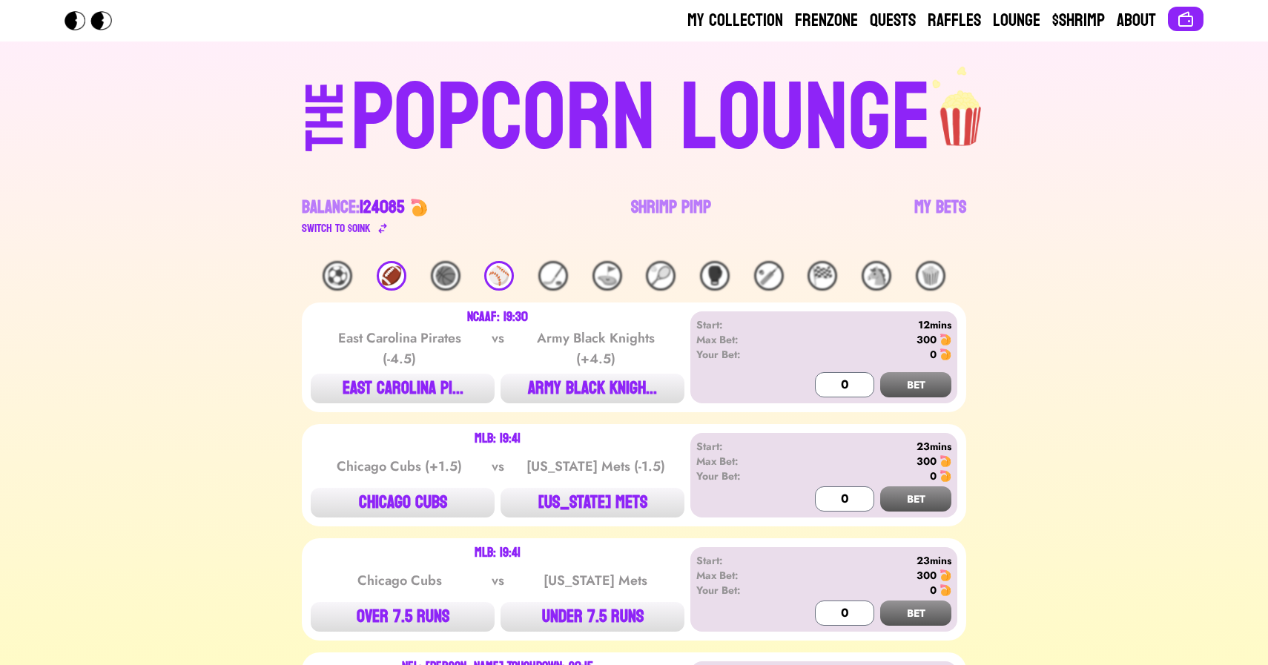
click at [494, 273] on div "⚾️" at bounding box center [499, 276] width 30 height 30
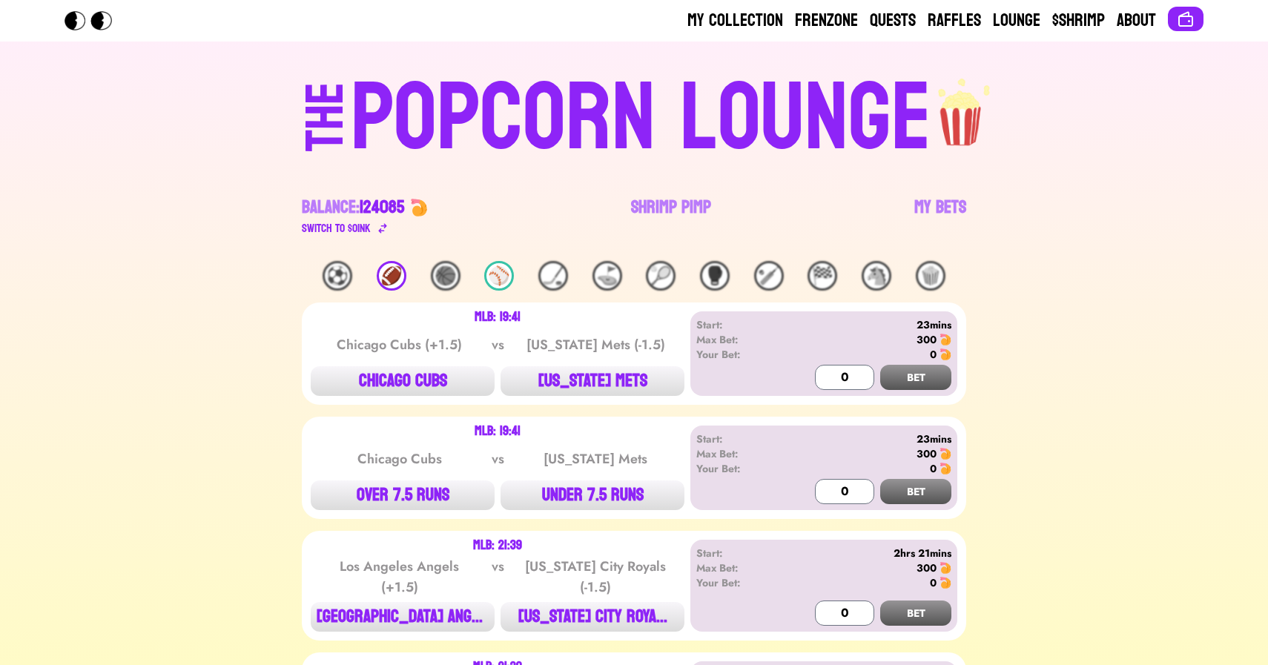
click at [494, 273] on div "⚾️" at bounding box center [499, 276] width 30 height 30
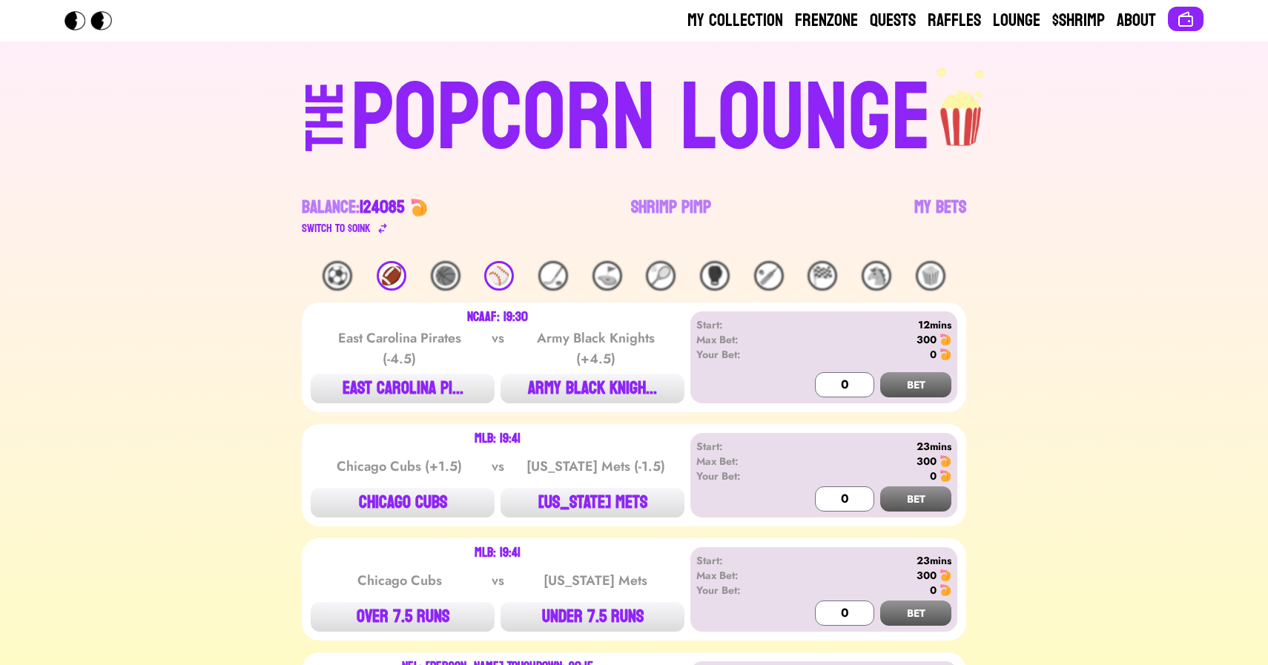
click at [494, 273] on div "⚾️" at bounding box center [499, 276] width 30 height 30
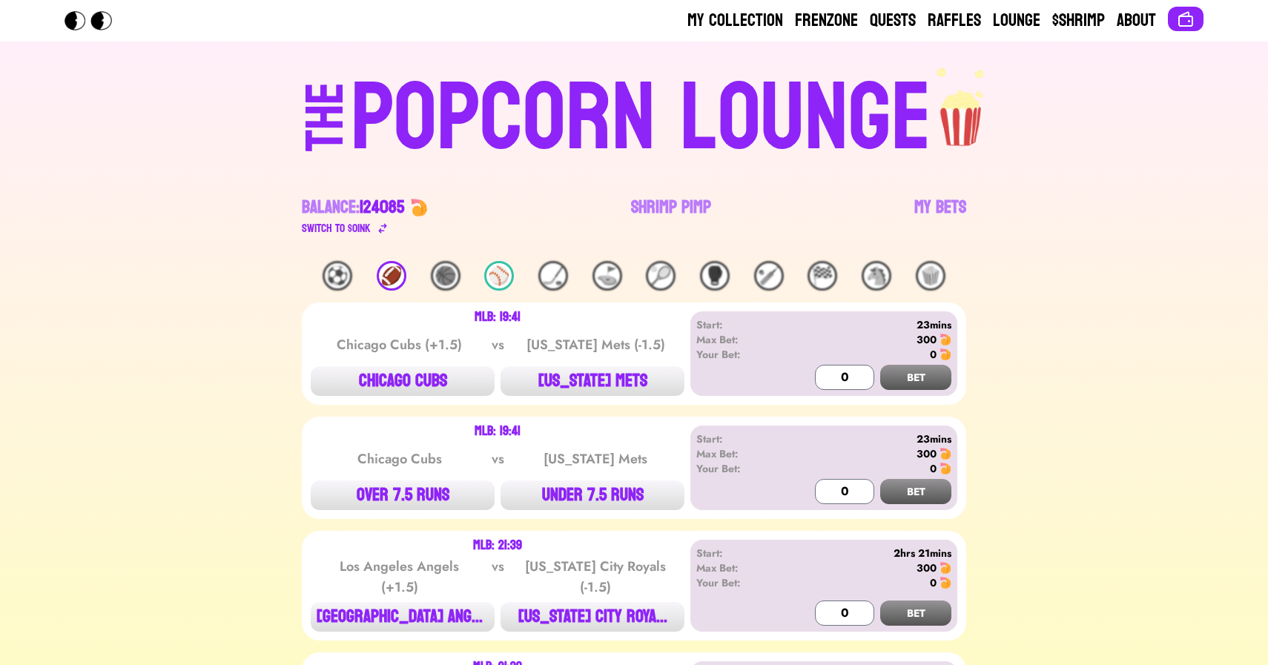
click at [494, 273] on div "⚾️" at bounding box center [499, 276] width 30 height 30
